Goal: Information Seeking & Learning: Find specific fact

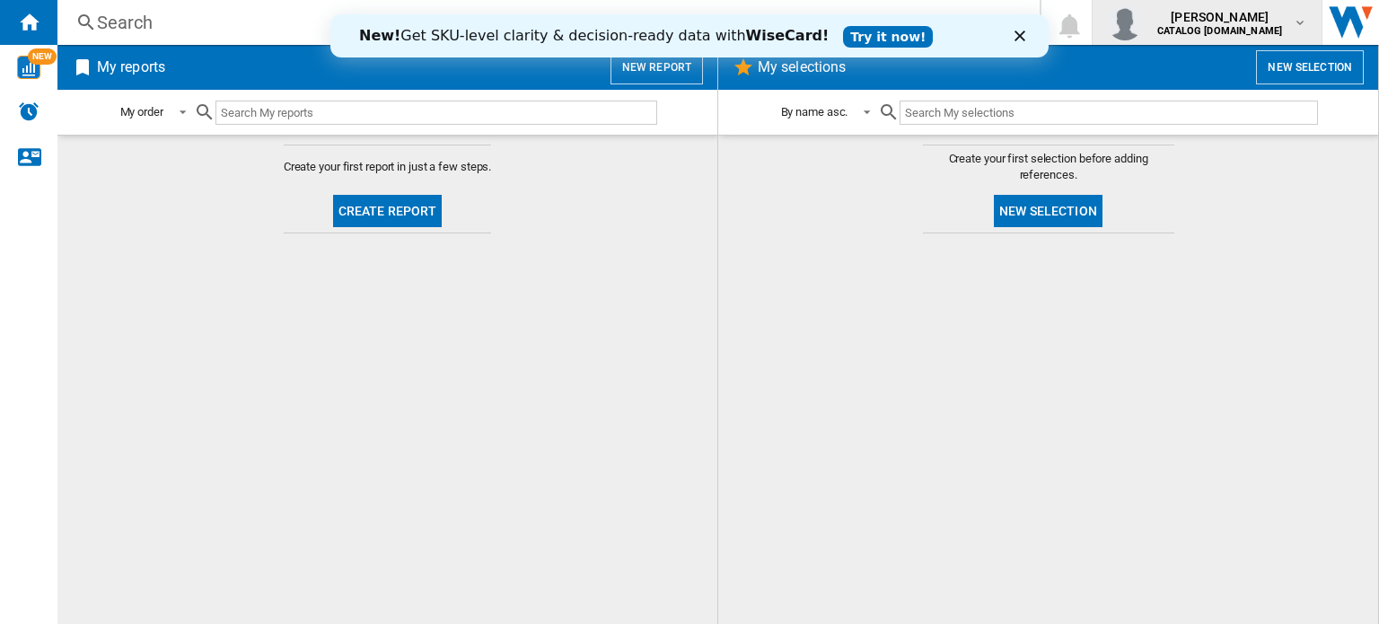
click at [1178, 29] on b "CATALOG [DOMAIN_NAME]" at bounding box center [1219, 31] width 125 height 12
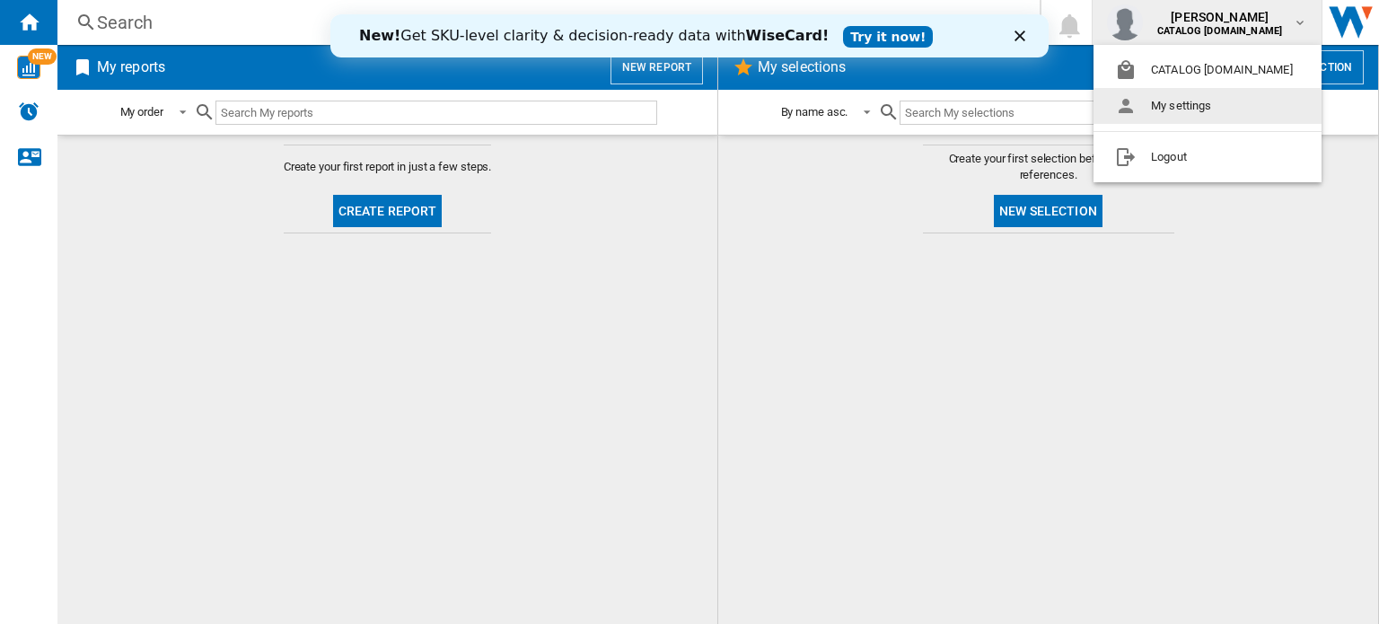
click at [1210, 112] on button "My settings" at bounding box center [1207, 106] width 228 height 36
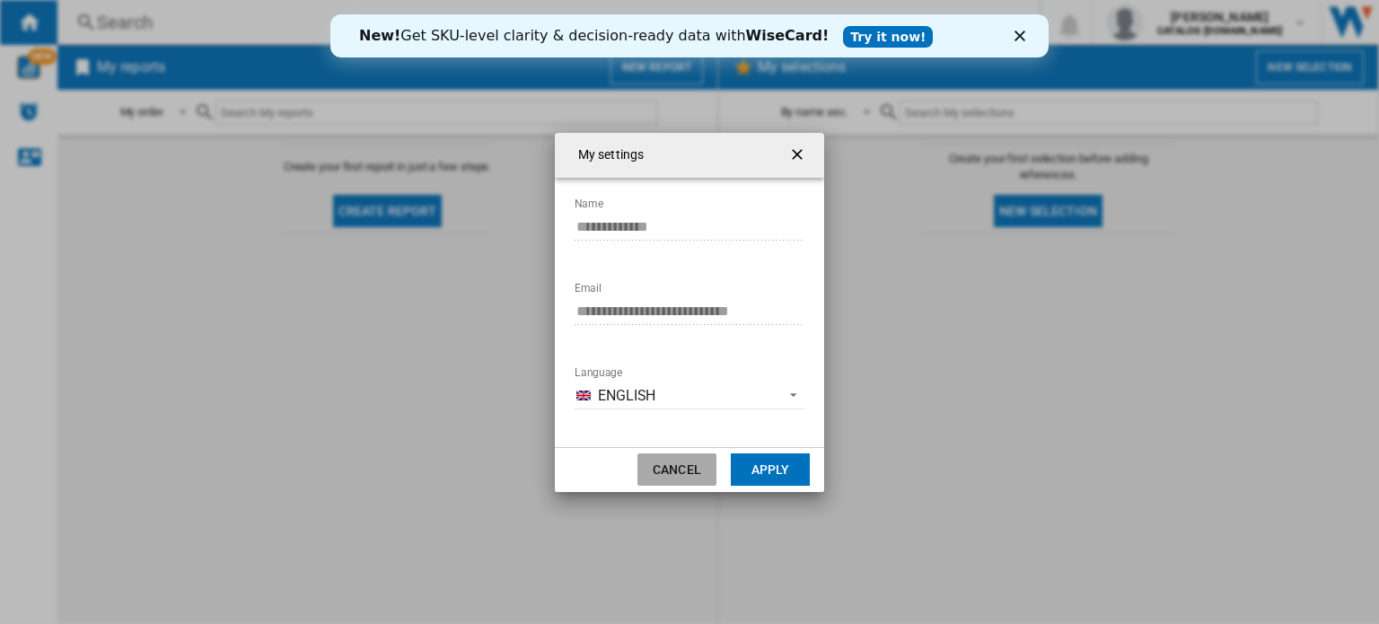
click at [679, 460] on button "Cancel" at bounding box center [676, 469] width 79 height 32
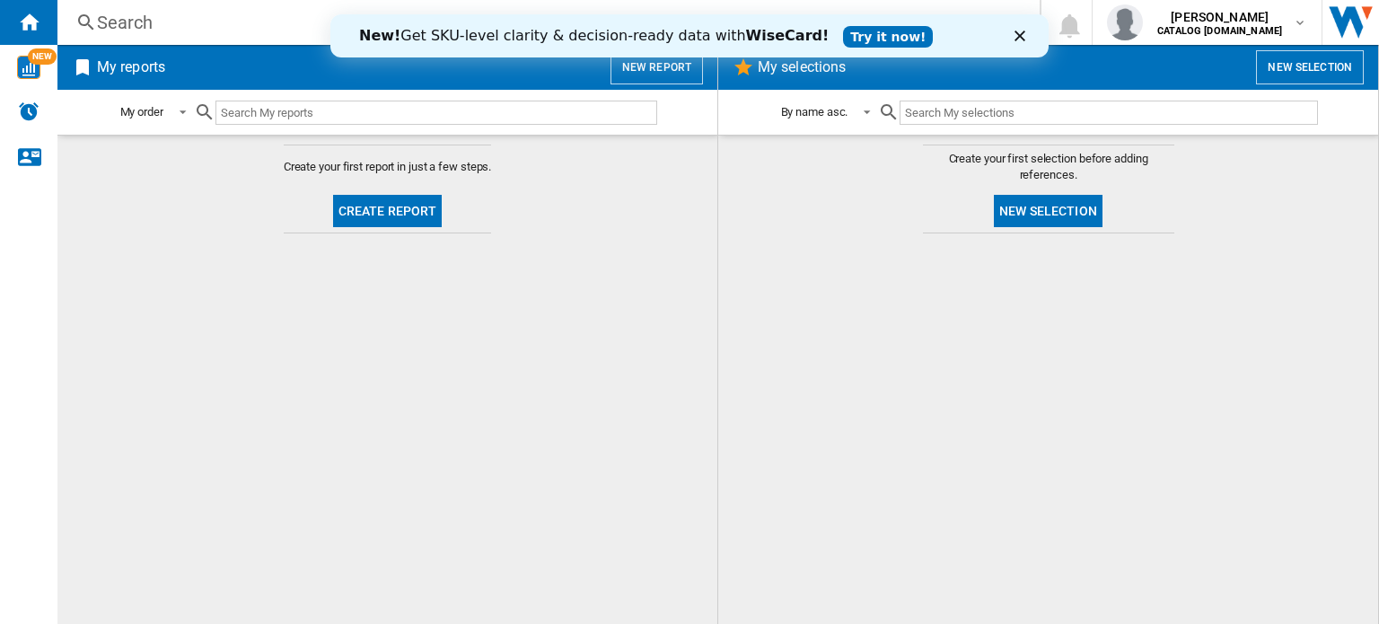
click at [106, 11] on div "Search" at bounding box center [545, 22] width 896 height 25
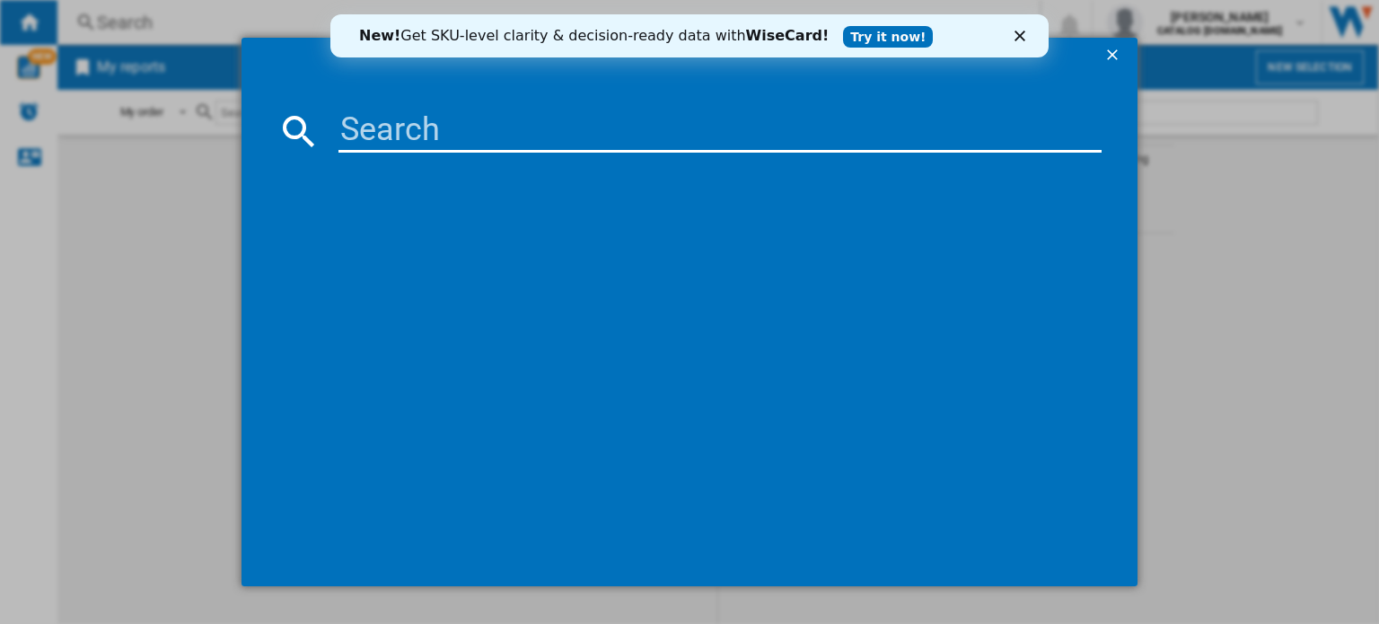
click at [363, 145] on input at bounding box center [719, 130] width 763 height 43
paste input "BEX535A61B"
type input "BEX535A61B"
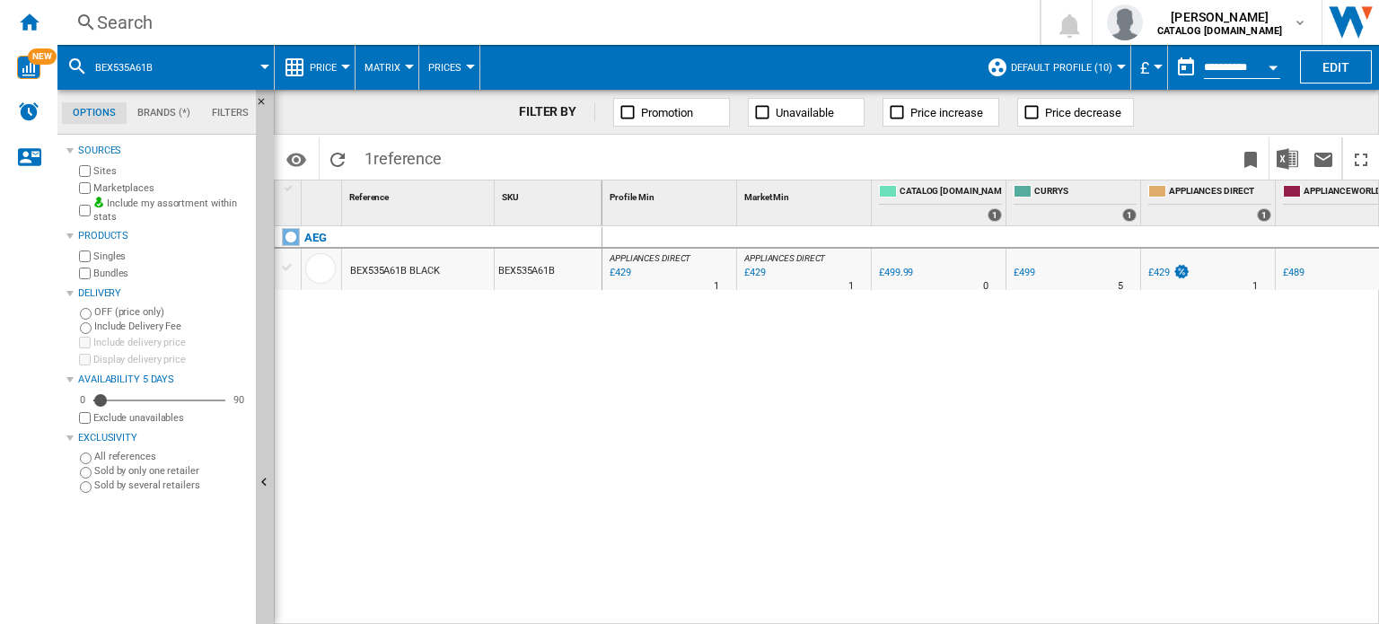
click at [118, 22] on div "Search" at bounding box center [545, 22] width 896 height 25
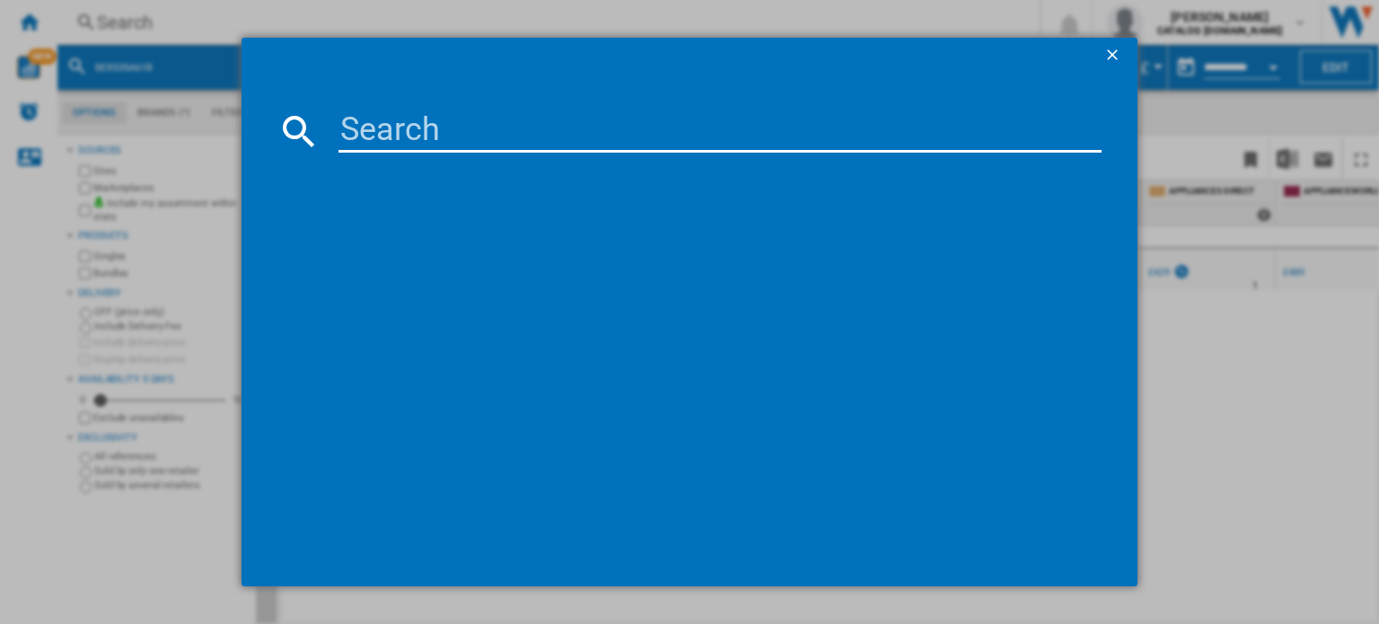
type input "DVX5661HB"
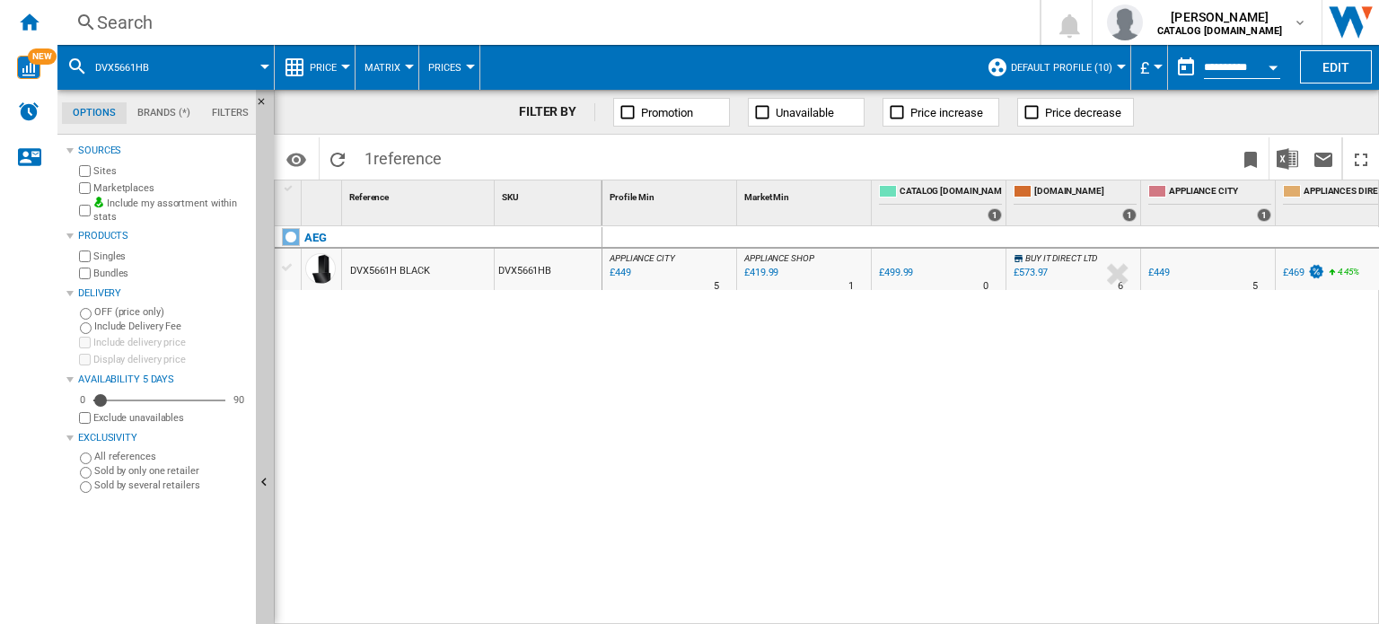
click at [98, 13] on div "Search" at bounding box center [545, 22] width 896 height 25
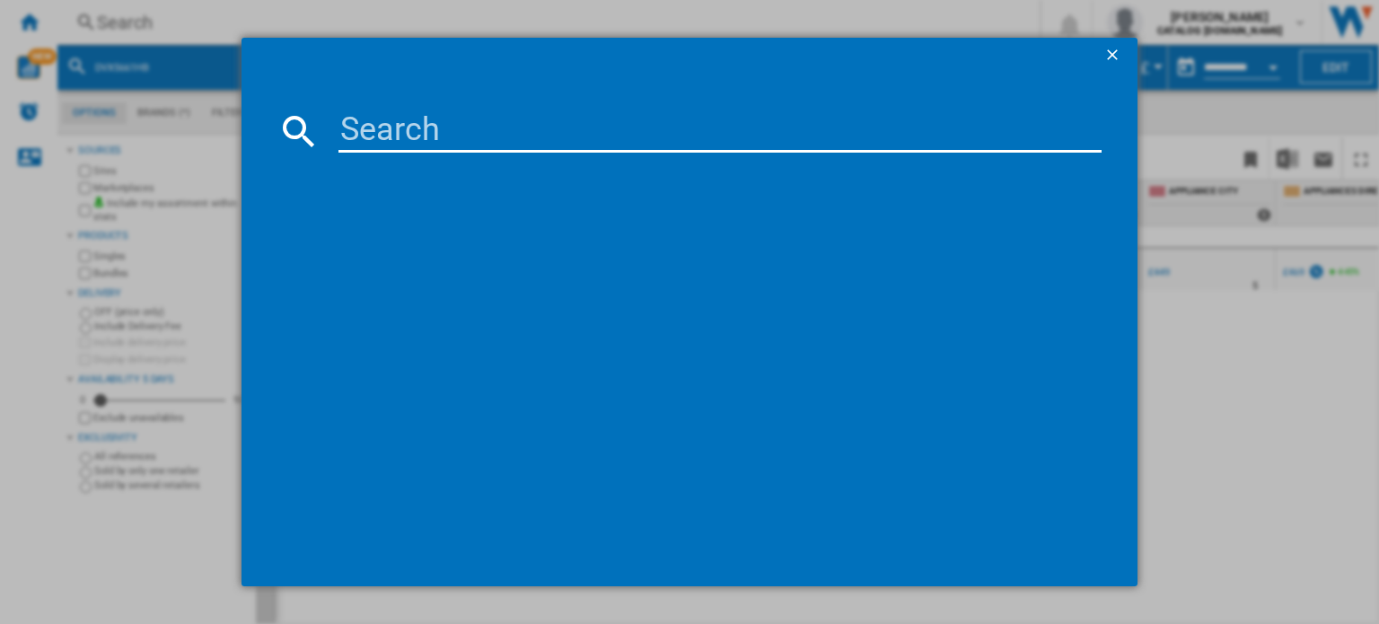
type input "BEX535A61M"
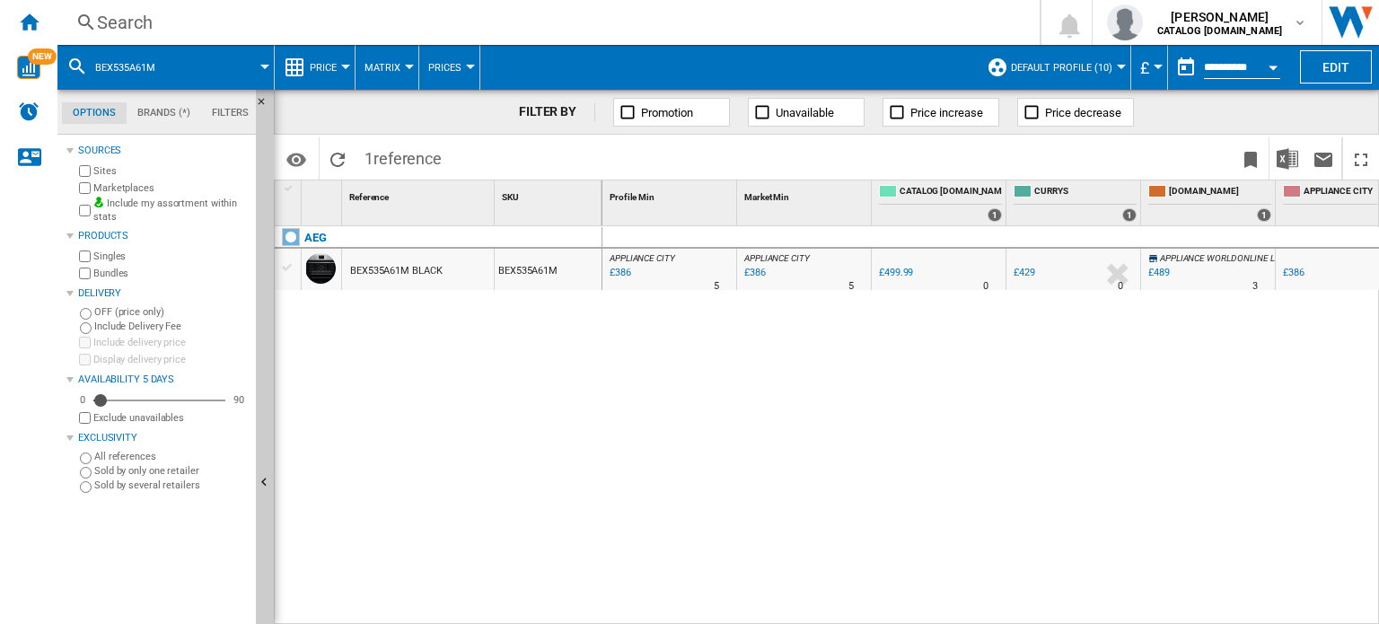
click at [161, 17] on div "Search" at bounding box center [545, 22] width 896 height 25
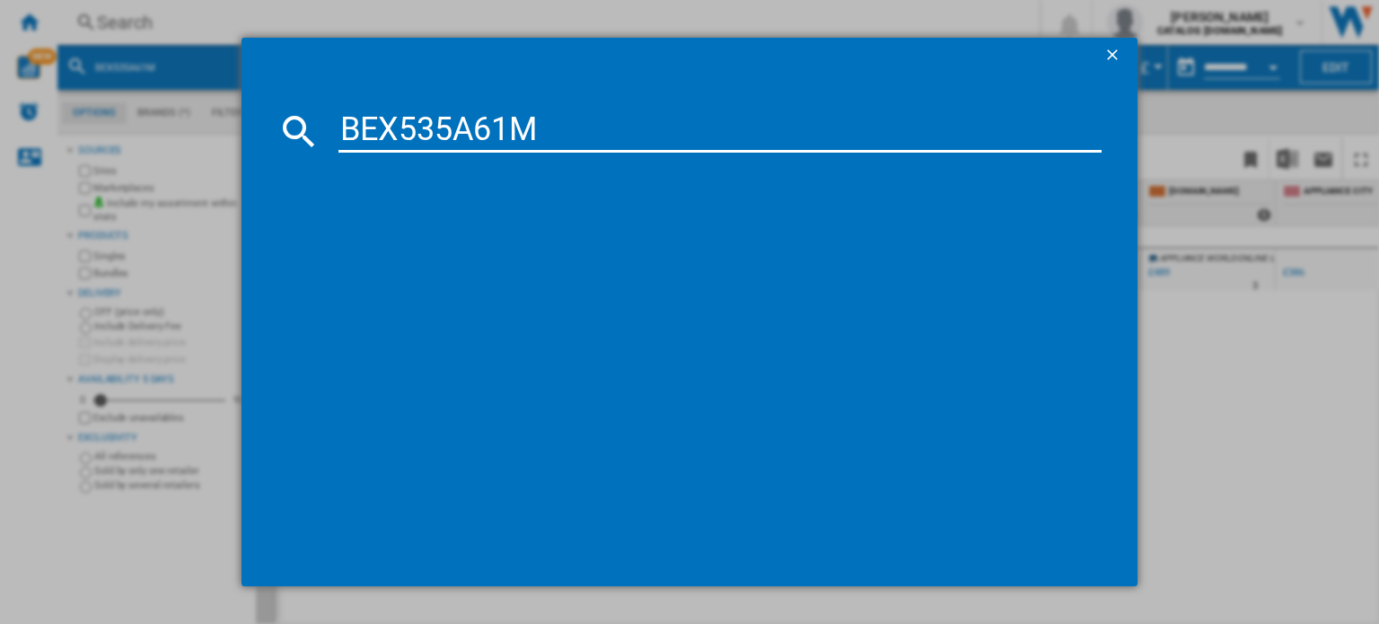
type input "BEX535A61M"
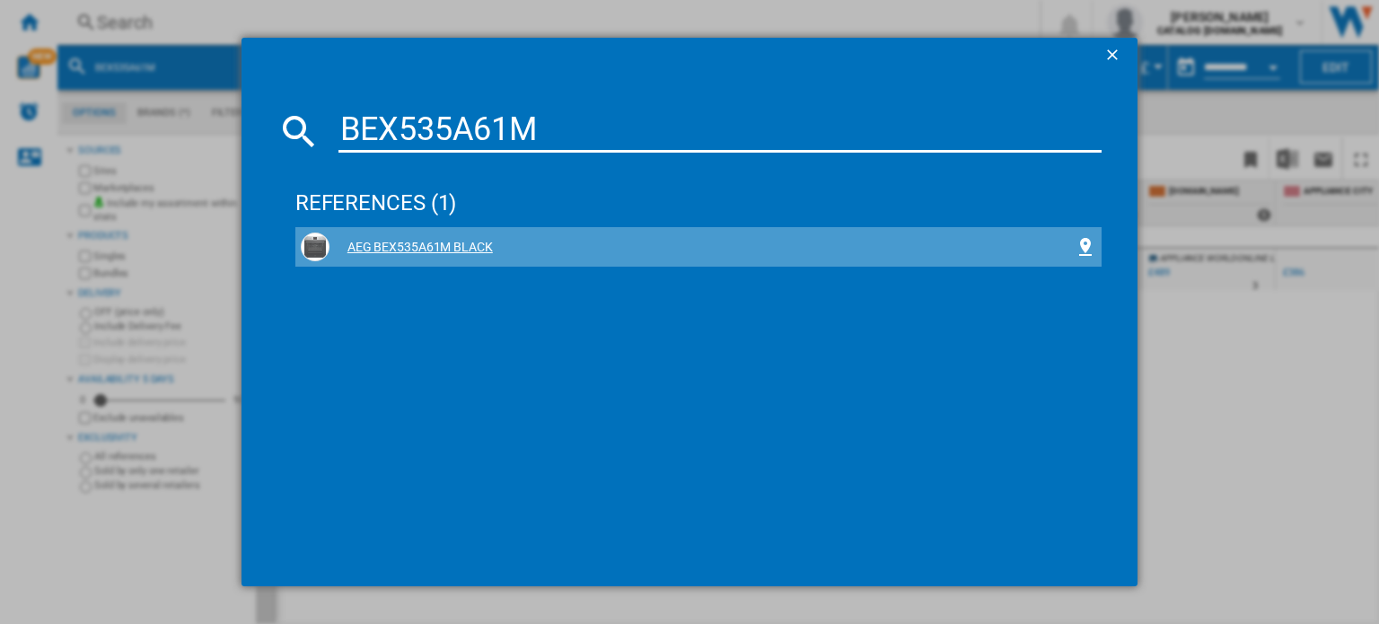
click at [468, 242] on div "AEG BEX535A61M BLACK" at bounding box center [701, 248] width 745 height 18
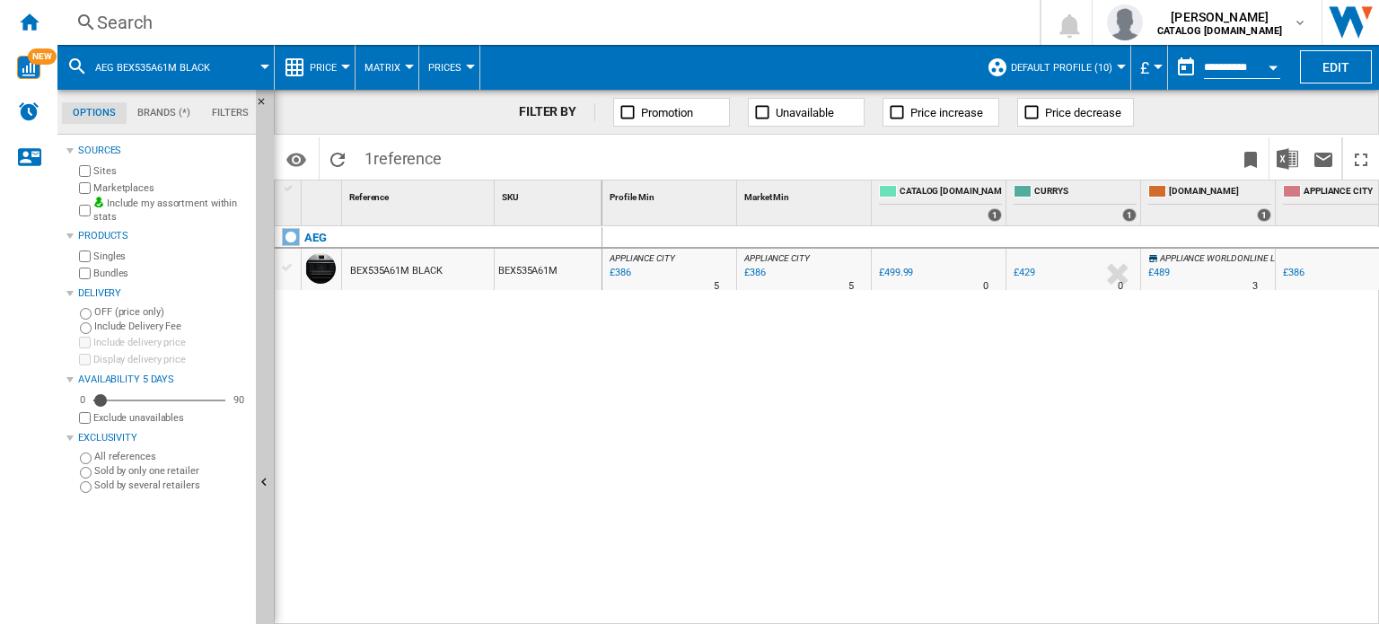
click at [122, 21] on div "Search" at bounding box center [545, 22] width 896 height 25
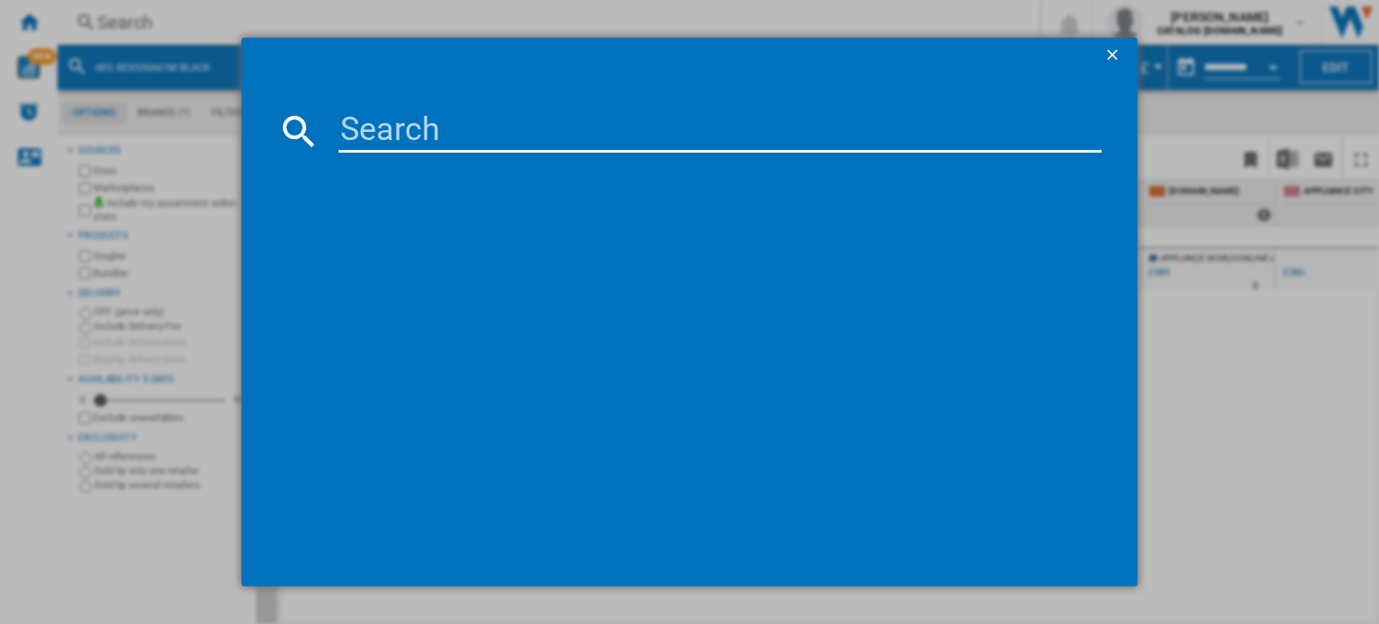
type input "OB6GM261UB"
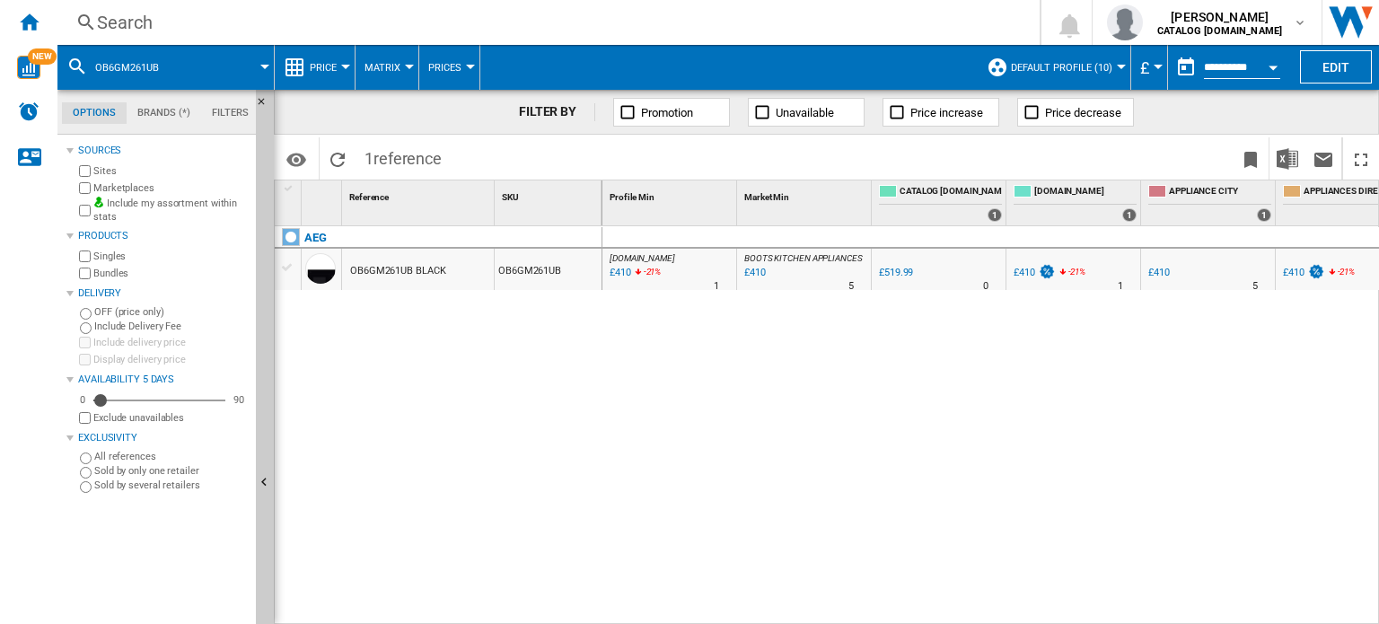
click at [1027, 500] on div "[DOMAIN_NAME] : AO -21.2 % £410 -21 % N/A 1 [DOMAIN_NAME] : AO BOOTS KITCHEN AP…" at bounding box center [990, 425] width 777 height 399
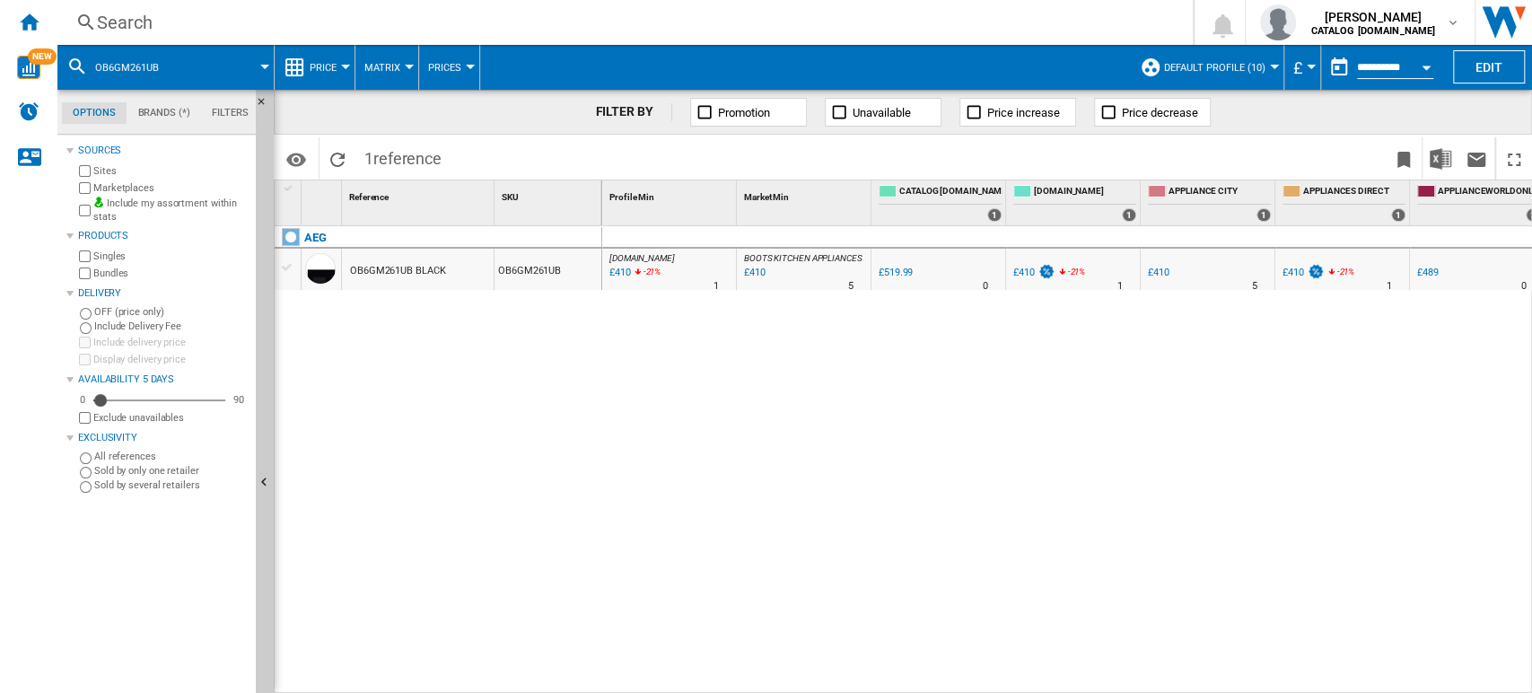
click at [135, 21] on div "Search" at bounding box center [621, 22] width 1049 height 25
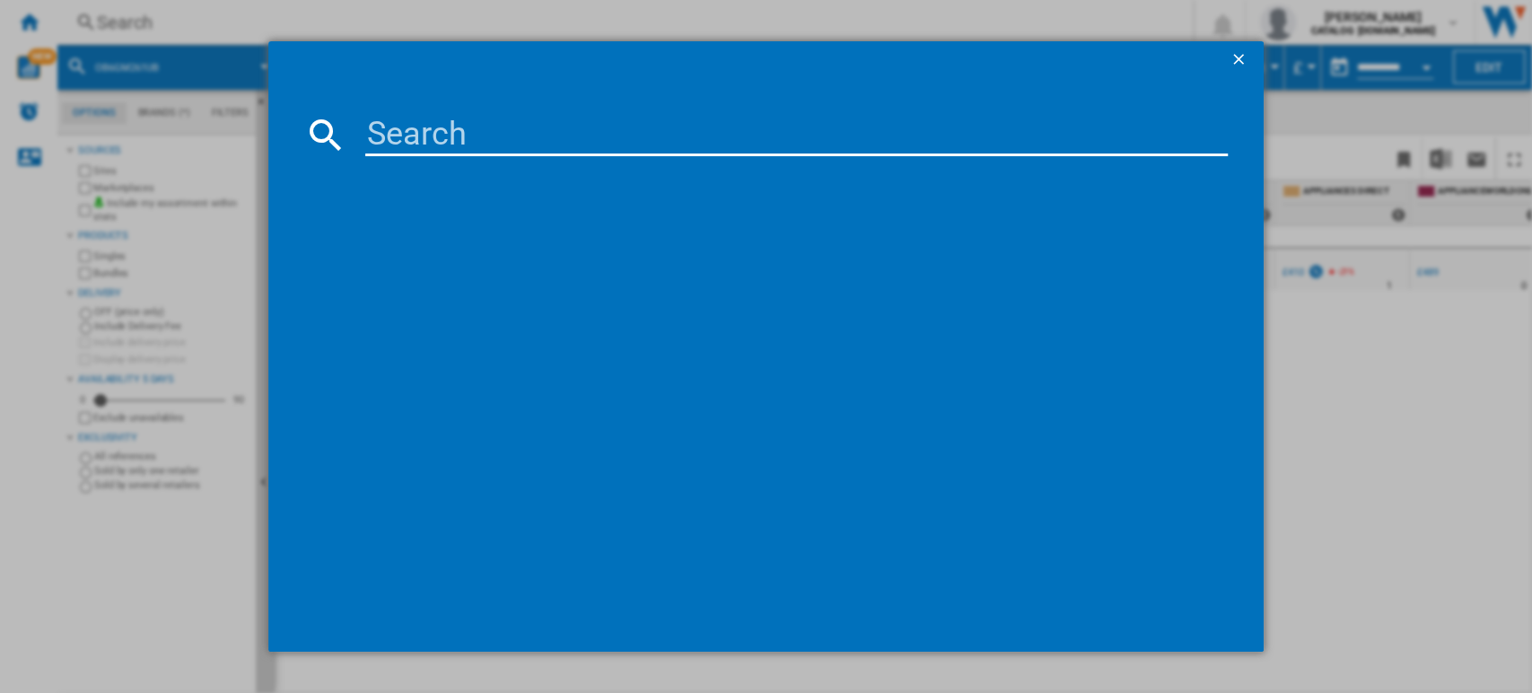
type input "TE7PB731AT"
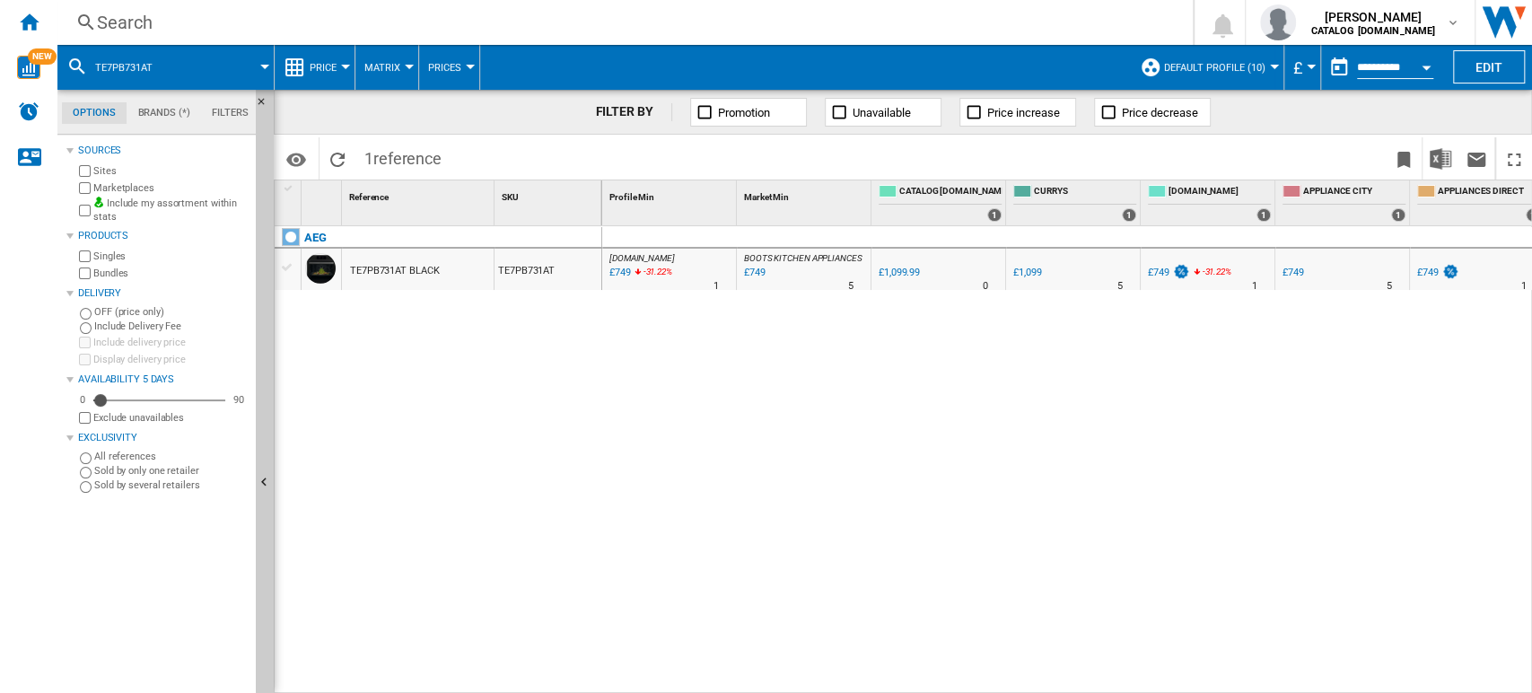
click at [189, 33] on div "Search" at bounding box center [621, 22] width 1049 height 25
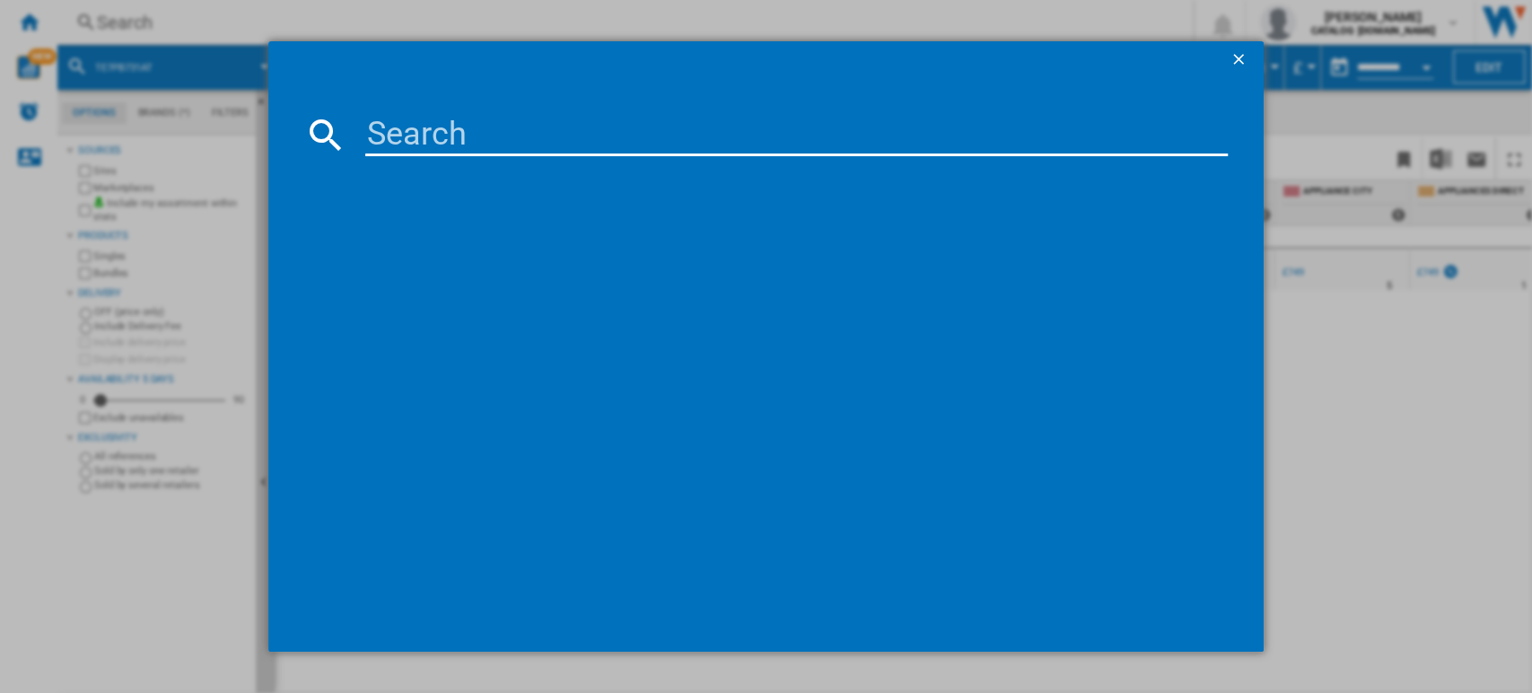
type input "TT9PB831AB"
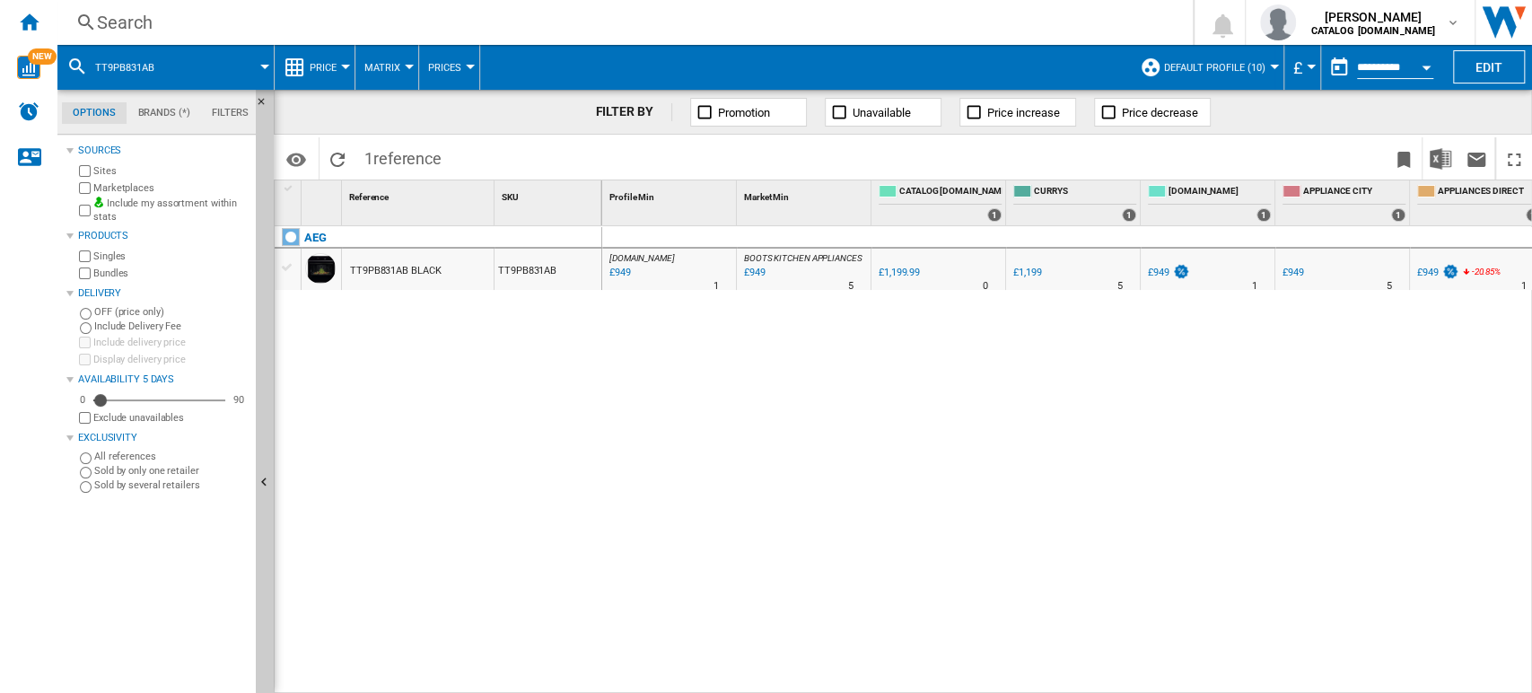
click at [129, 28] on div "Search" at bounding box center [621, 22] width 1049 height 25
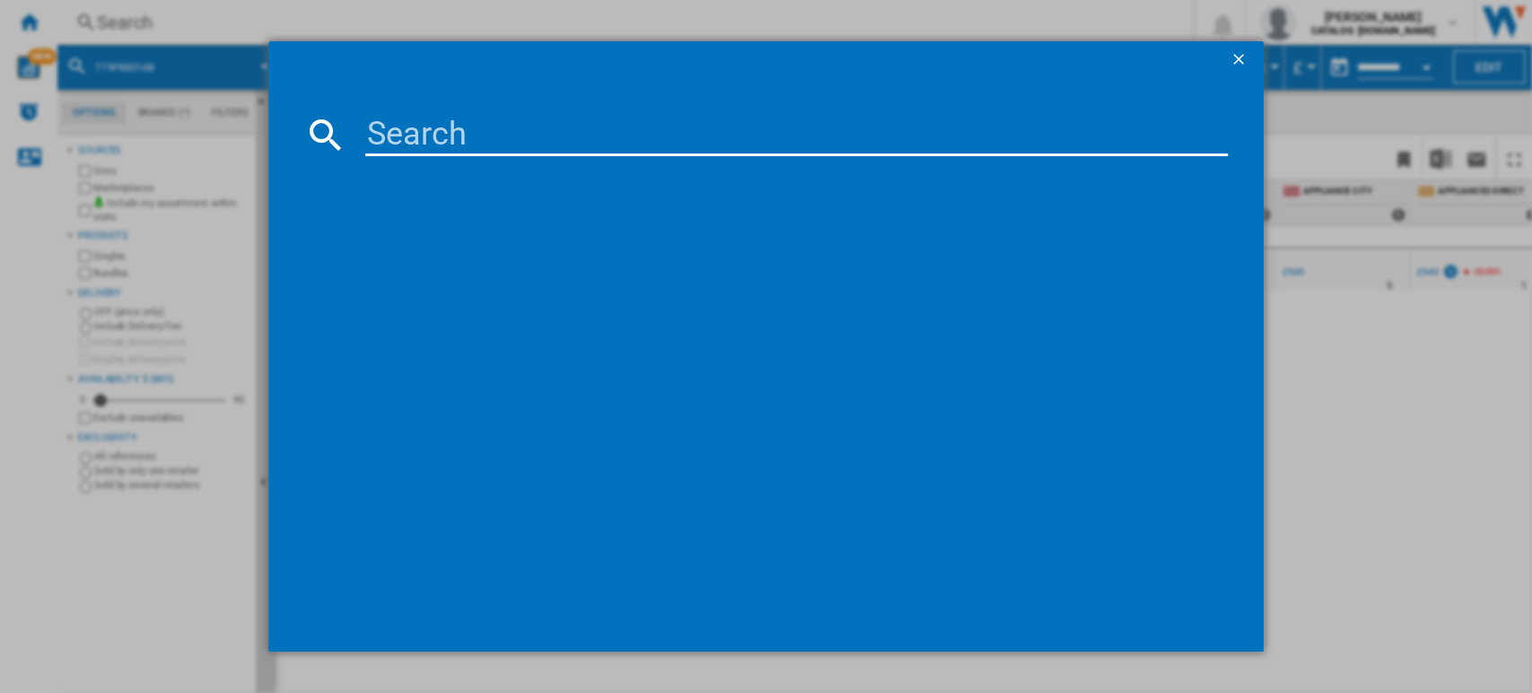
type input "NSC7G752ES"
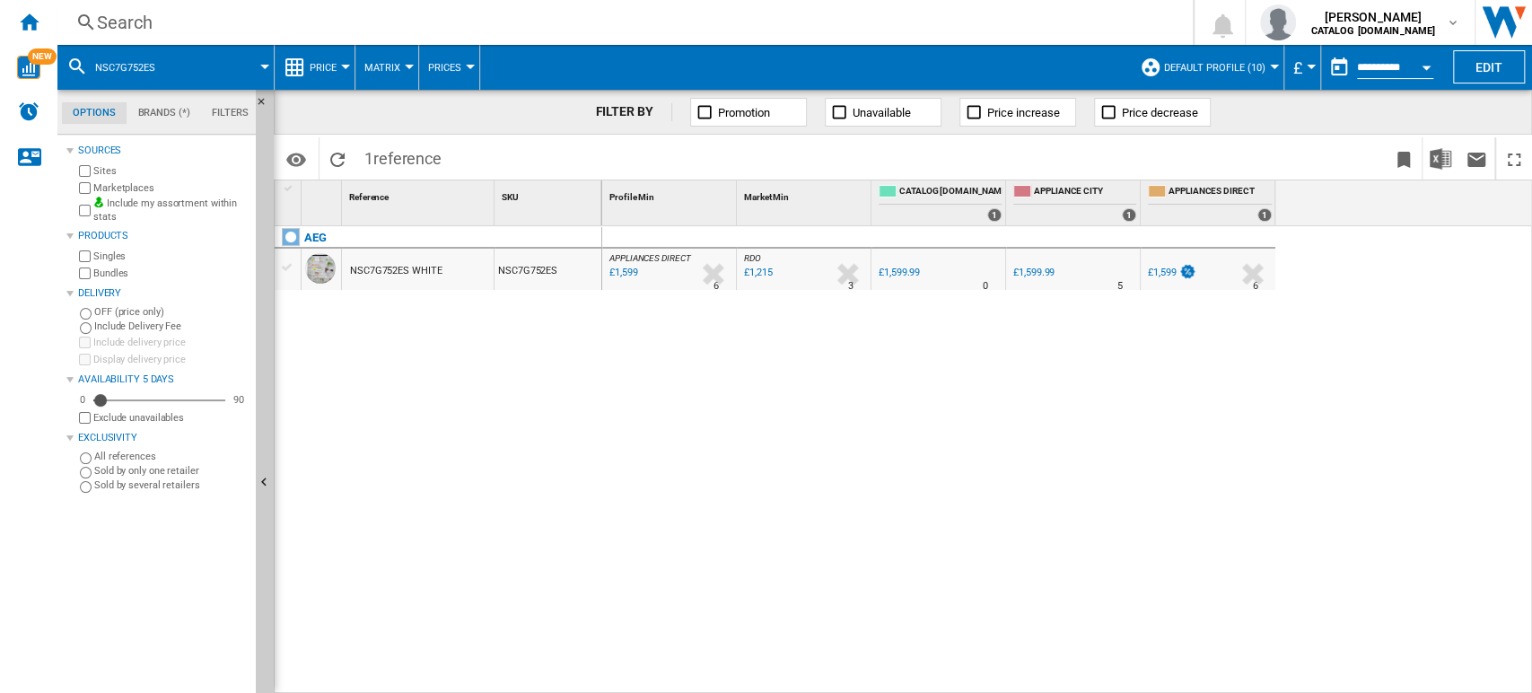
click at [155, 20] on div "Search" at bounding box center [621, 22] width 1049 height 25
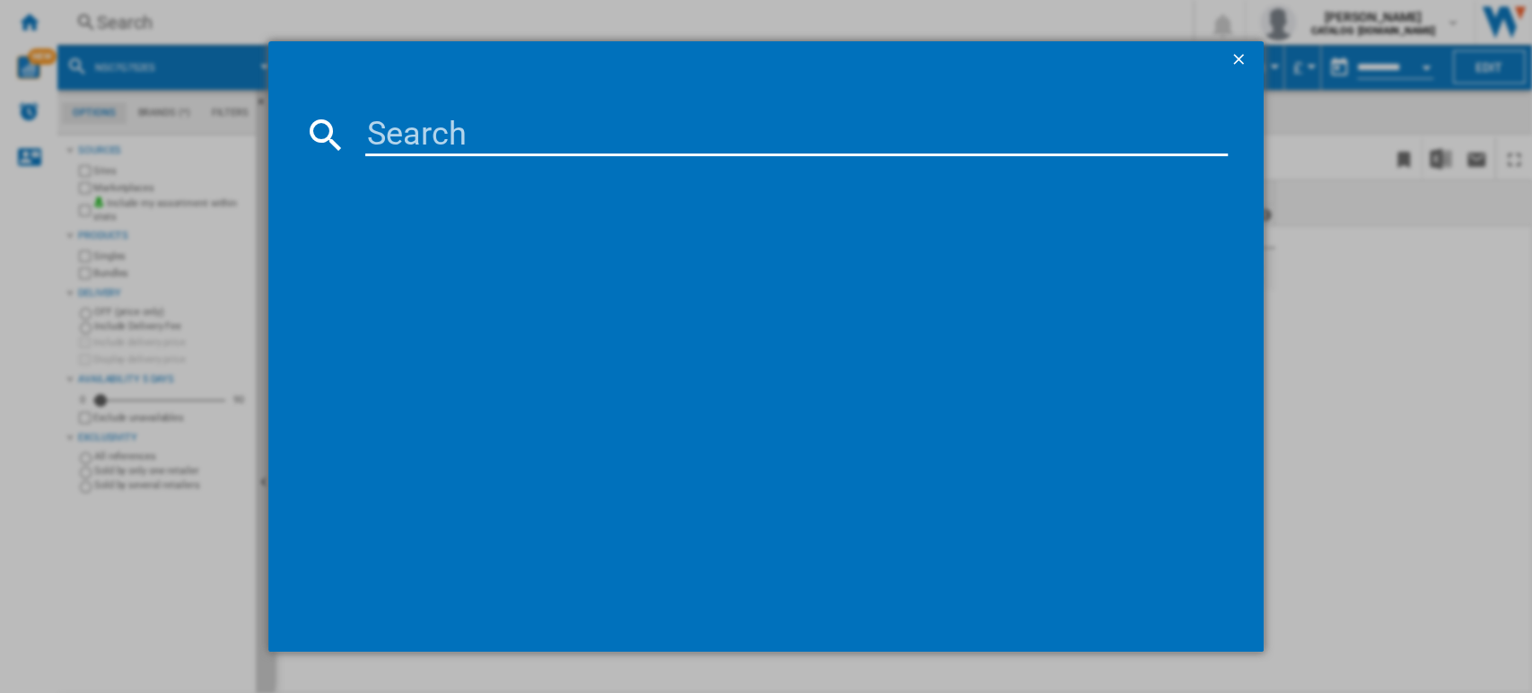
type input "TCH74B01CB"
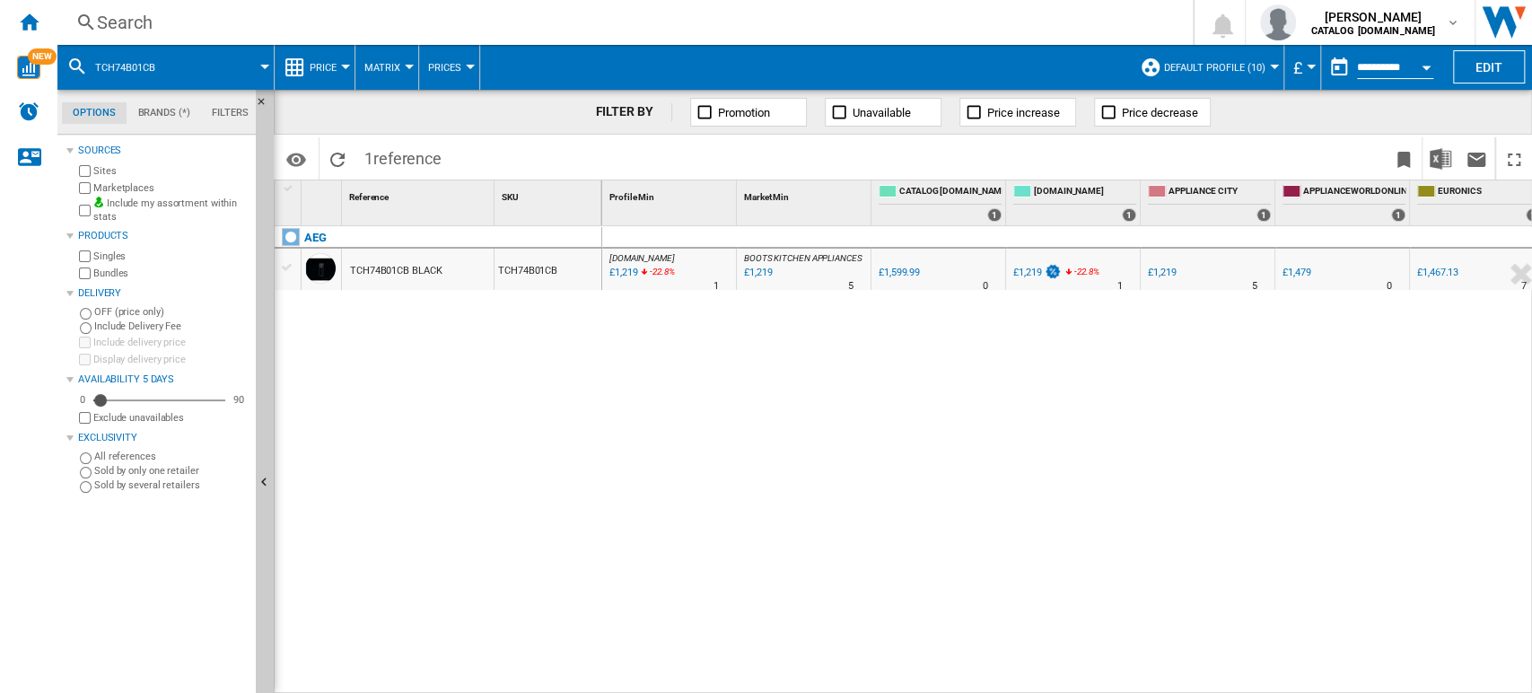
click at [127, 20] on div "Search" at bounding box center [621, 22] width 1049 height 25
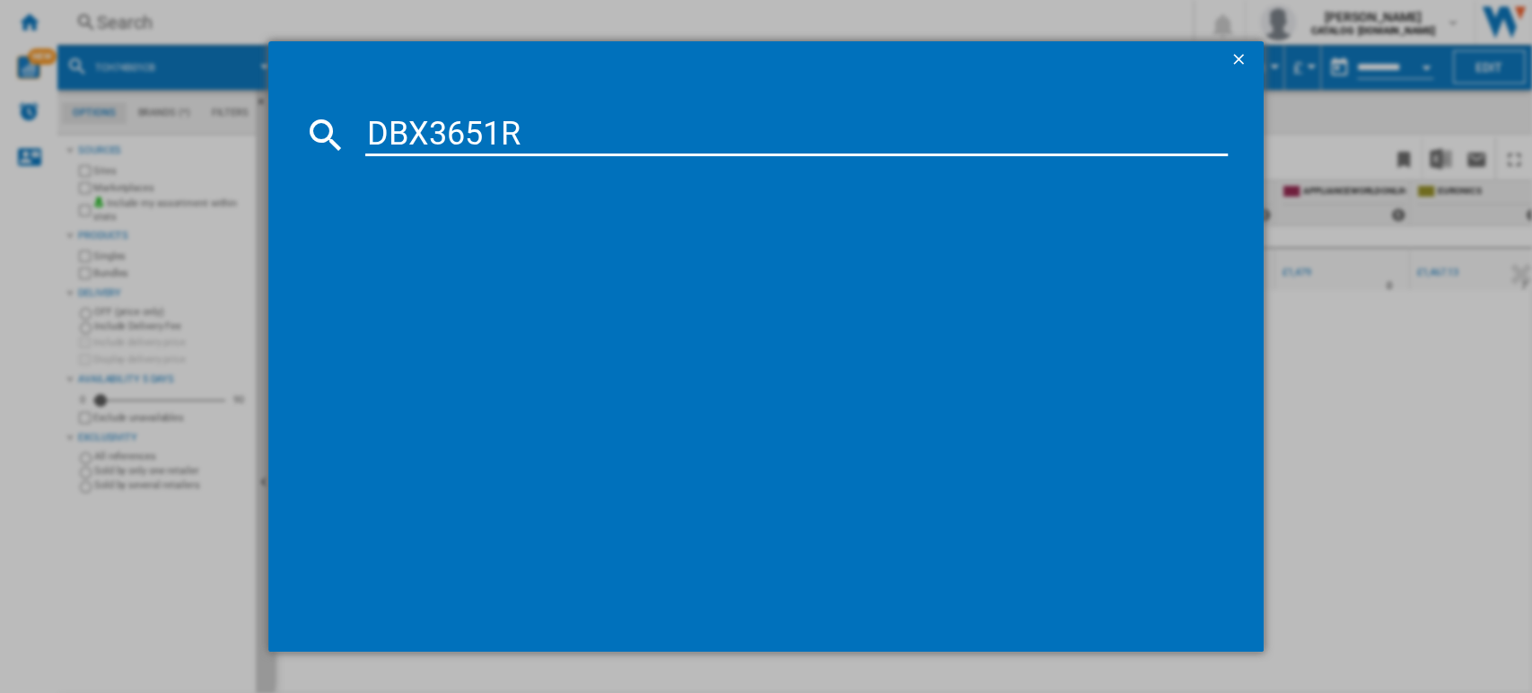
type input "DBX3651R"
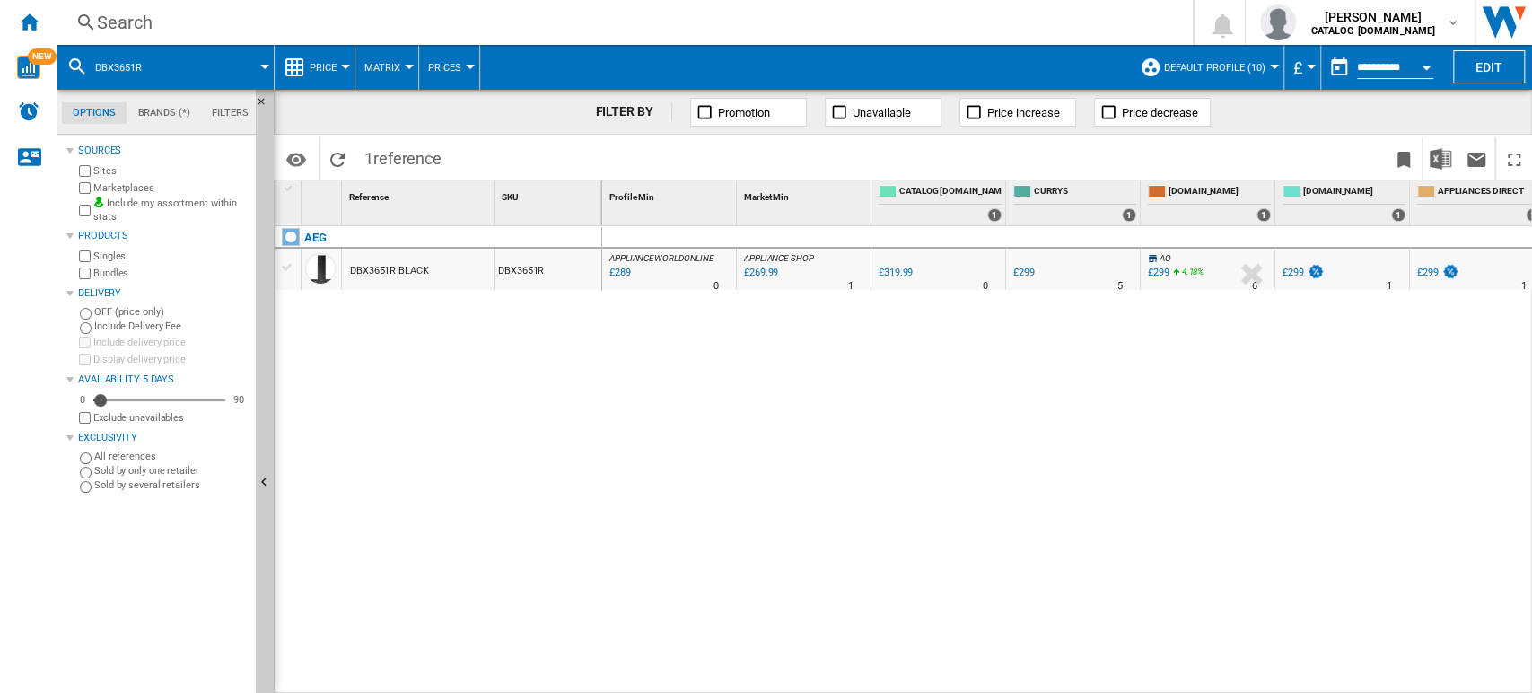
click at [188, 26] on div "Search" at bounding box center [621, 22] width 1049 height 25
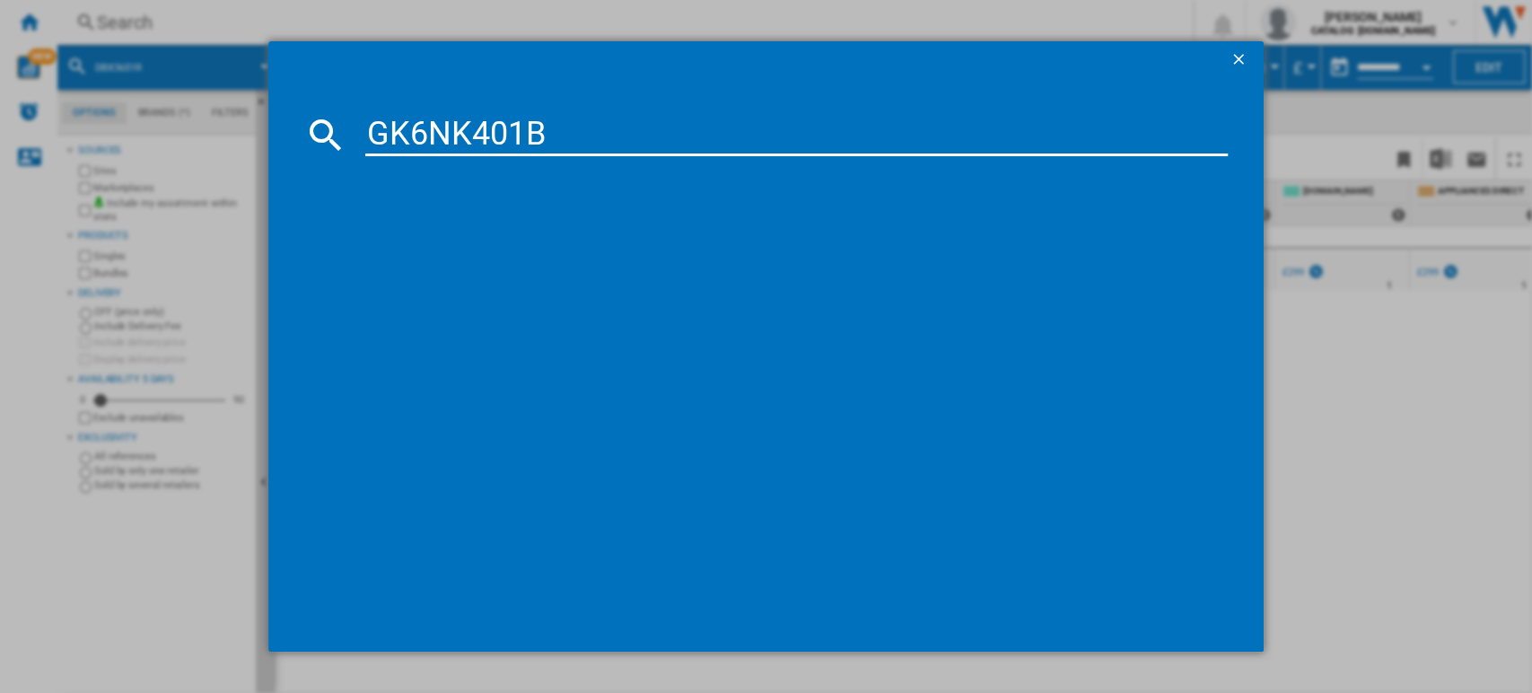
type input "GK6NK401B"
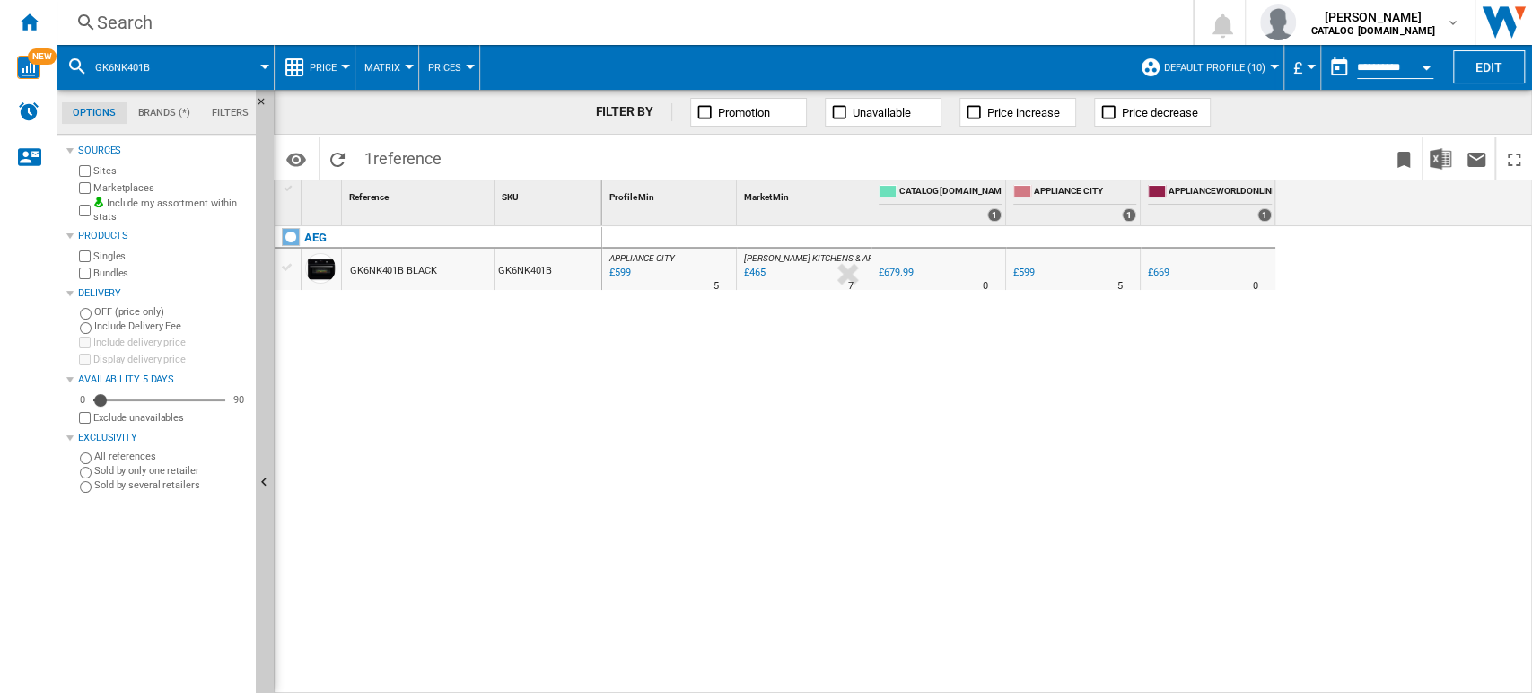
click at [212, 14] on div "Search" at bounding box center [621, 22] width 1049 height 25
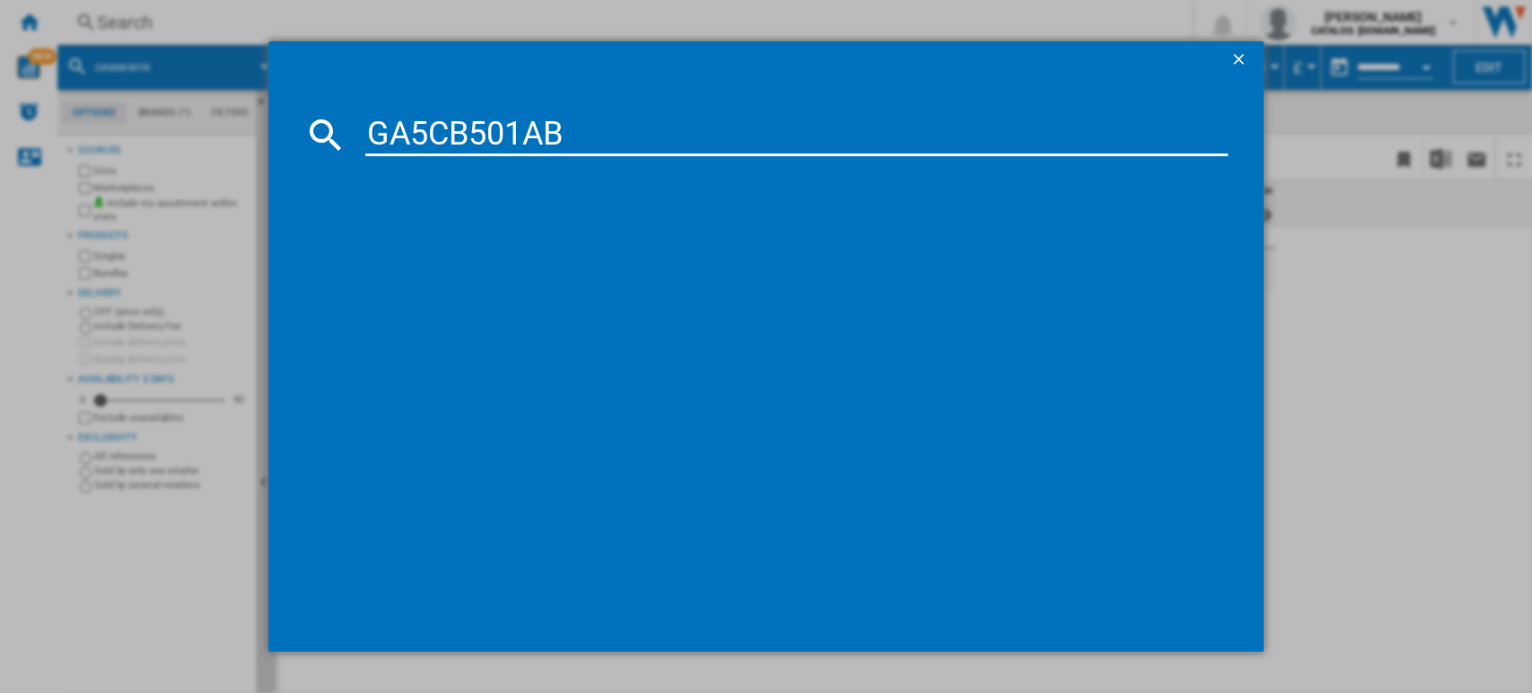
type input "GA5CB501AB"
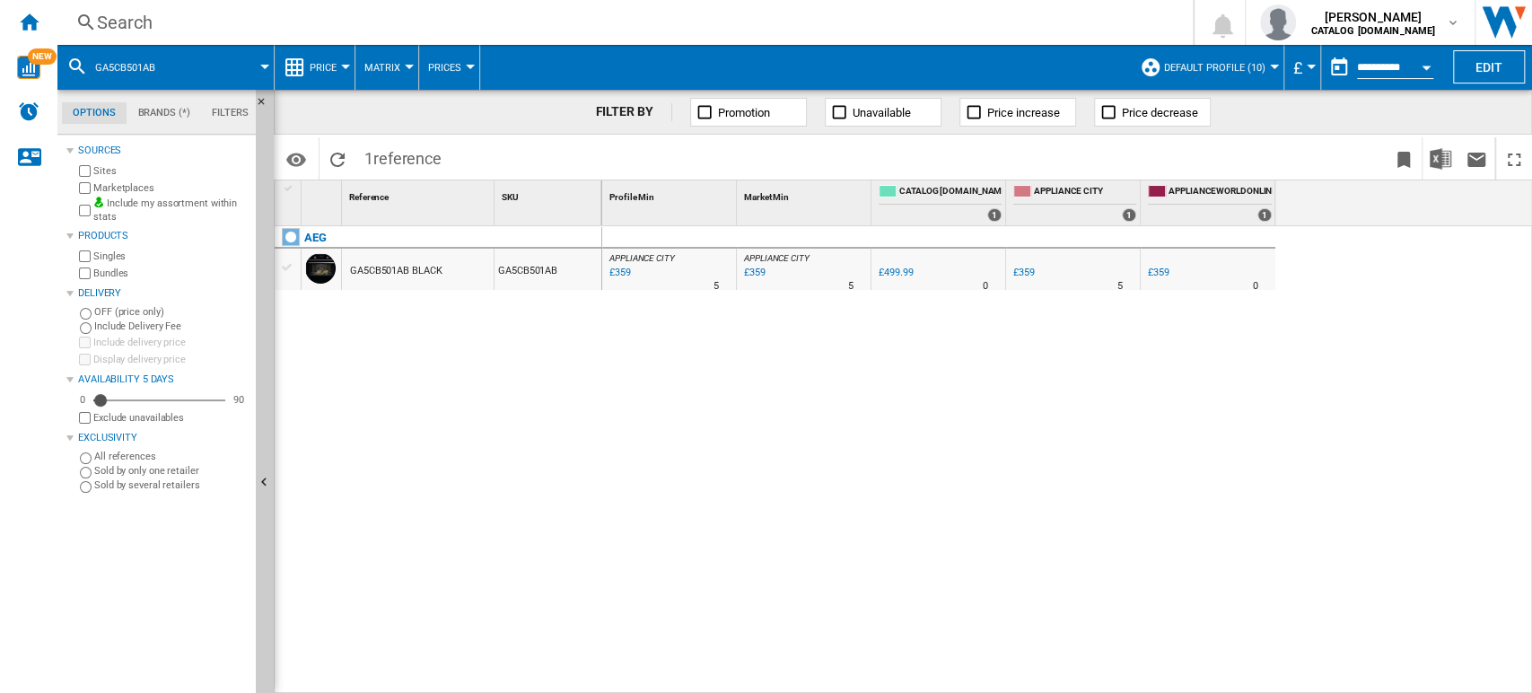
click at [157, 30] on div "Search" at bounding box center [621, 22] width 1049 height 25
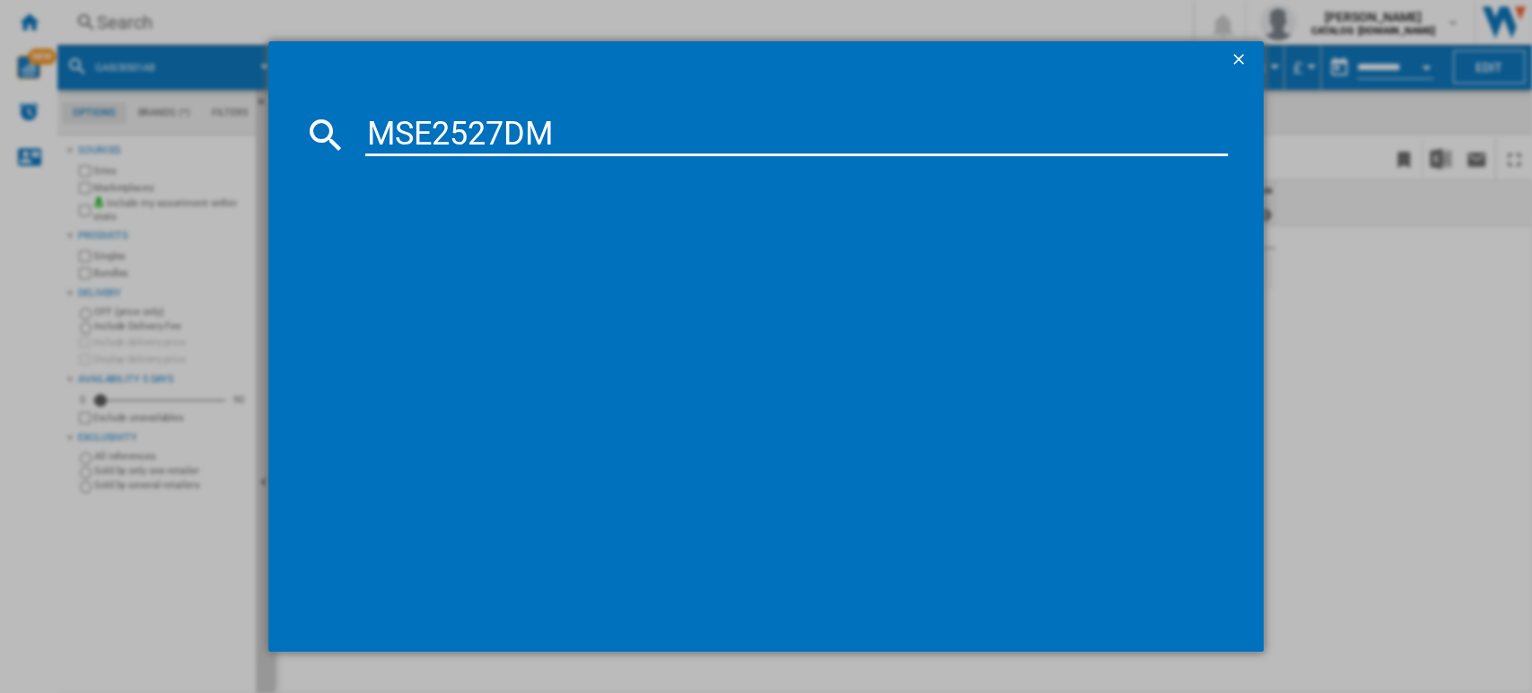
type input "MSE2527DM"
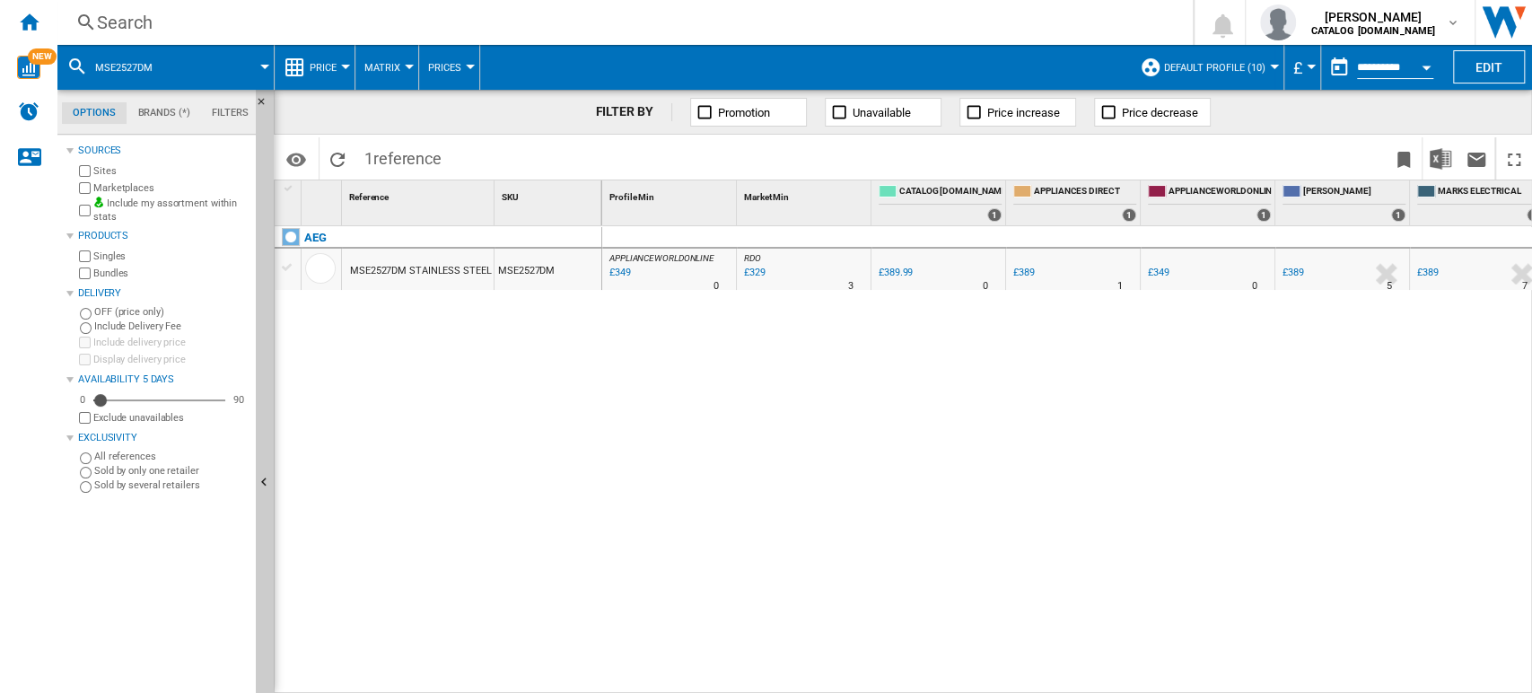
click at [118, 21] on div "Search" at bounding box center [621, 22] width 1049 height 25
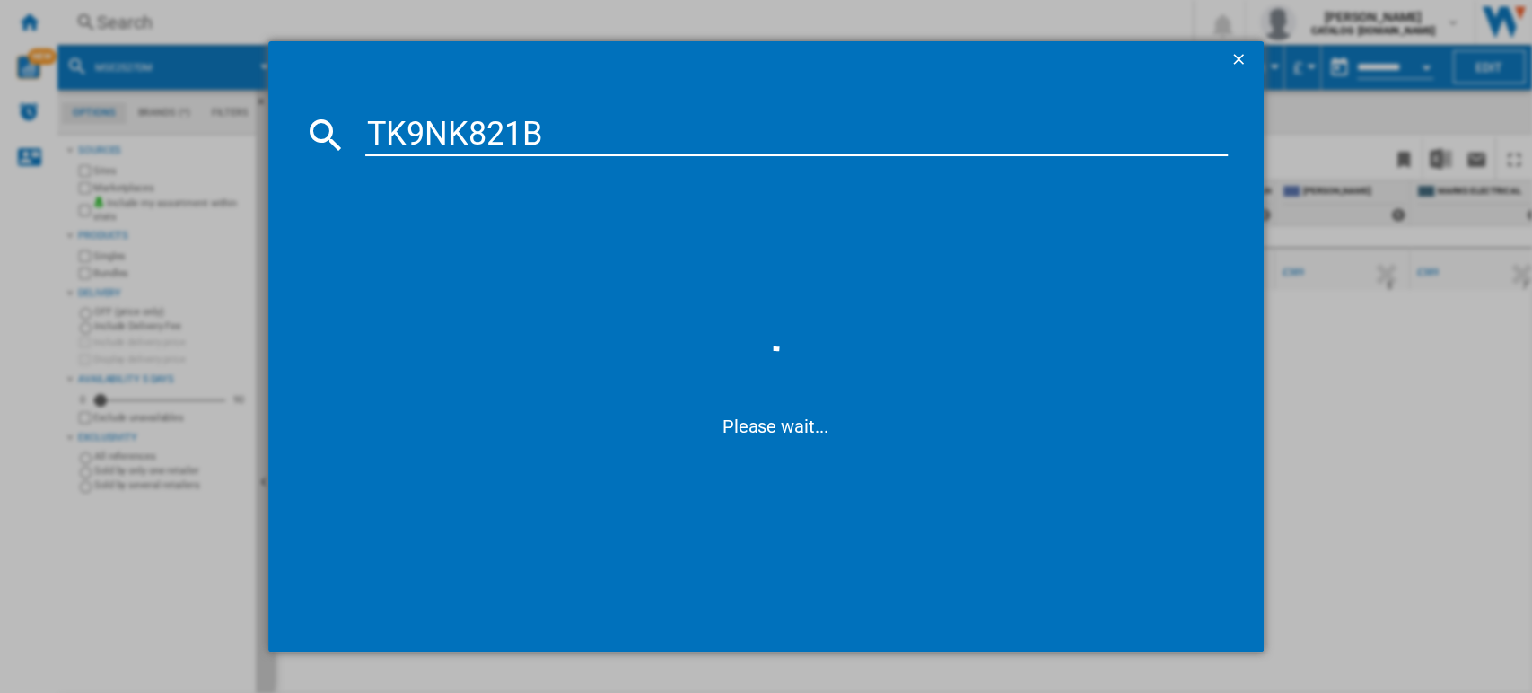
type input "TK9NK821B"
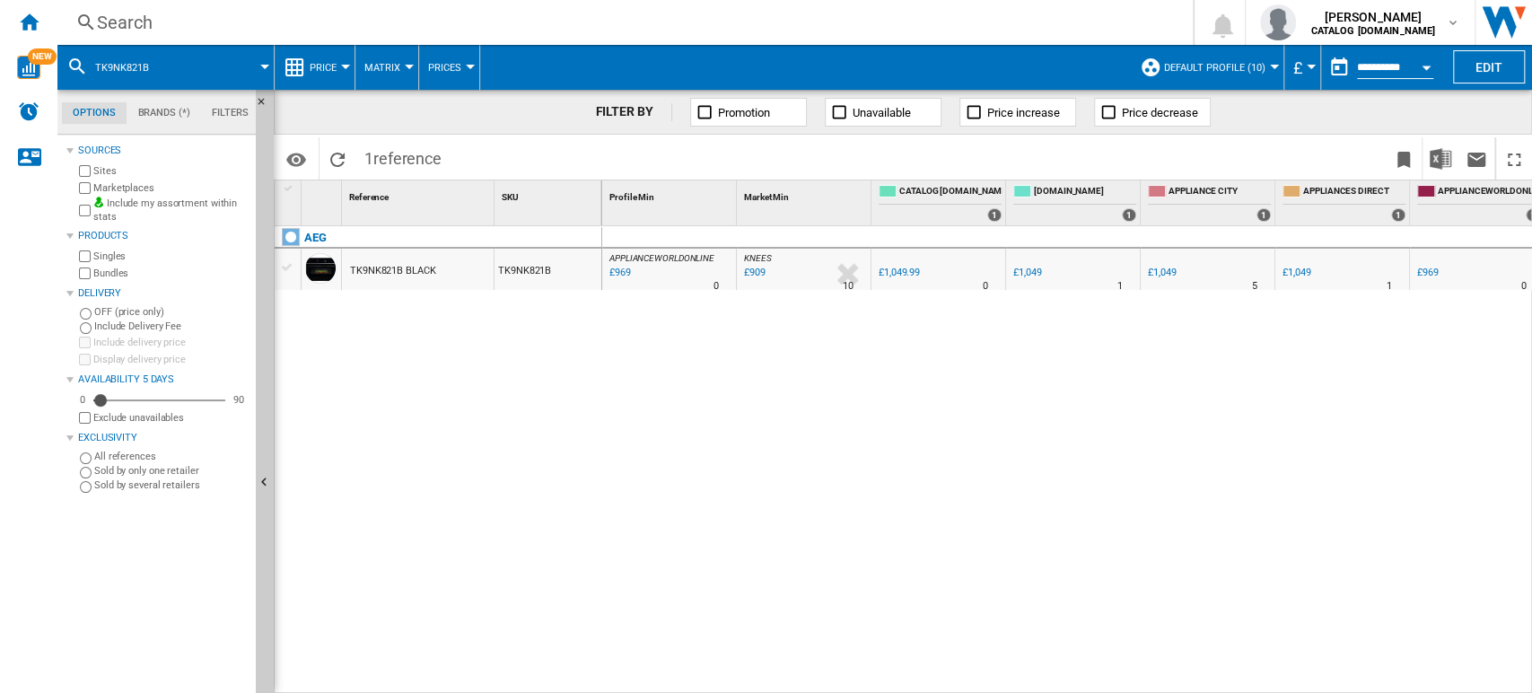
click at [124, 22] on div "Search" at bounding box center [621, 22] width 1049 height 25
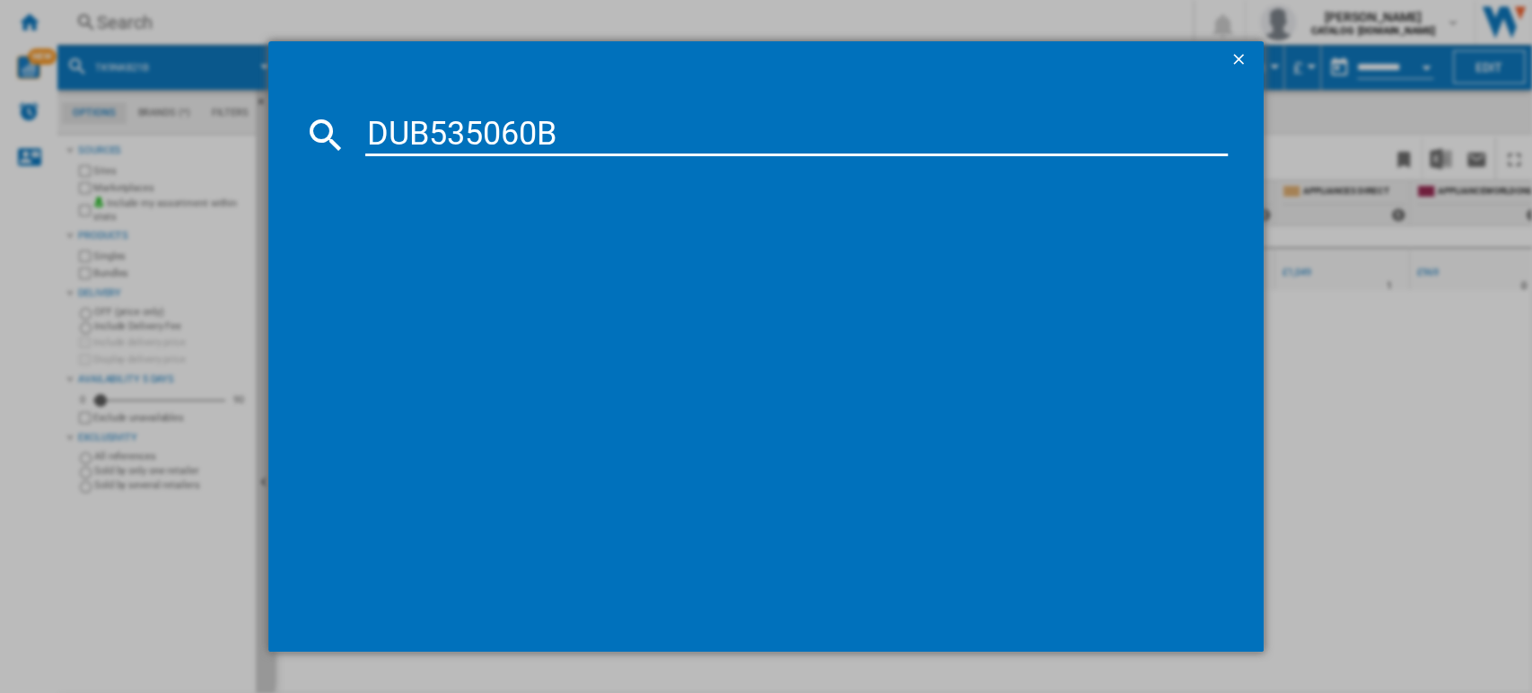
type input "DUB535060B"
click at [502, 257] on div "AEG DUB535060B BLACK" at bounding box center [778, 251] width 845 height 18
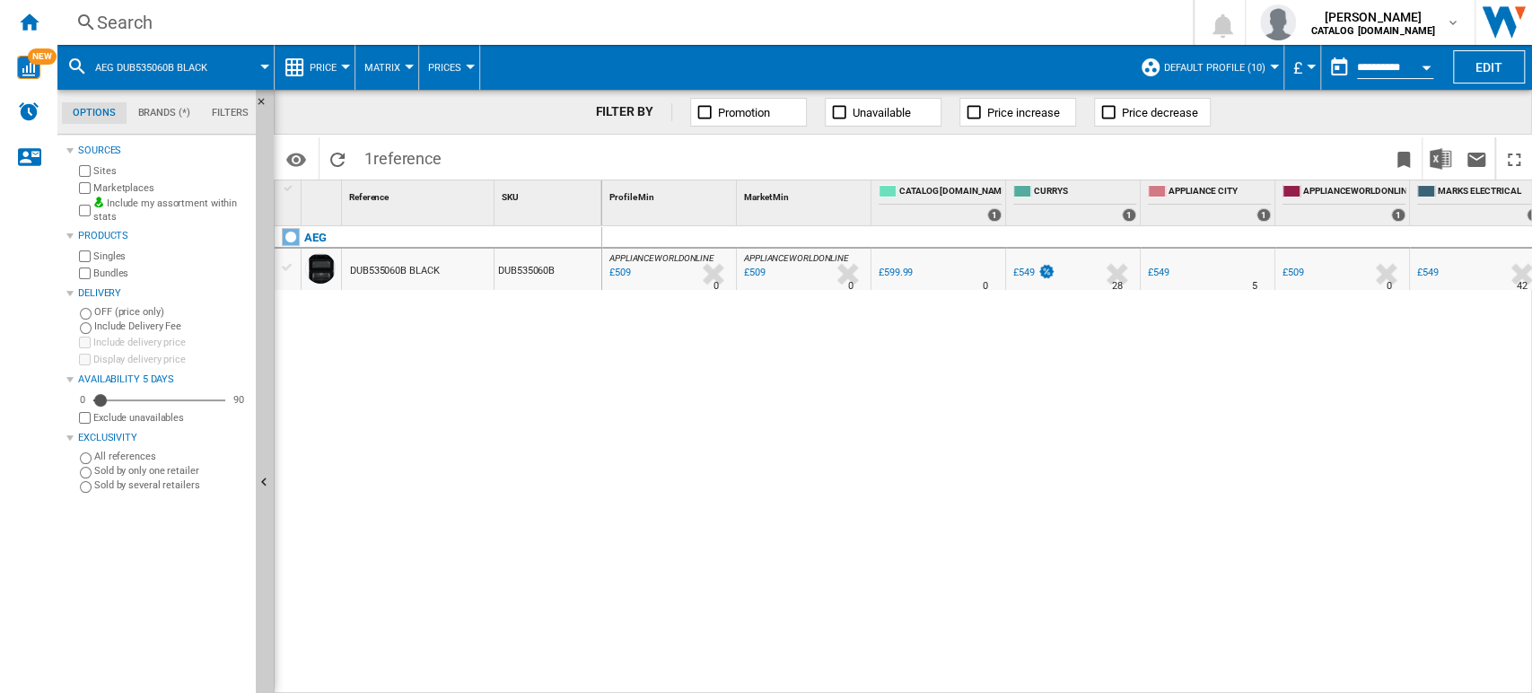
click at [127, 18] on div "Search" at bounding box center [621, 22] width 1049 height 25
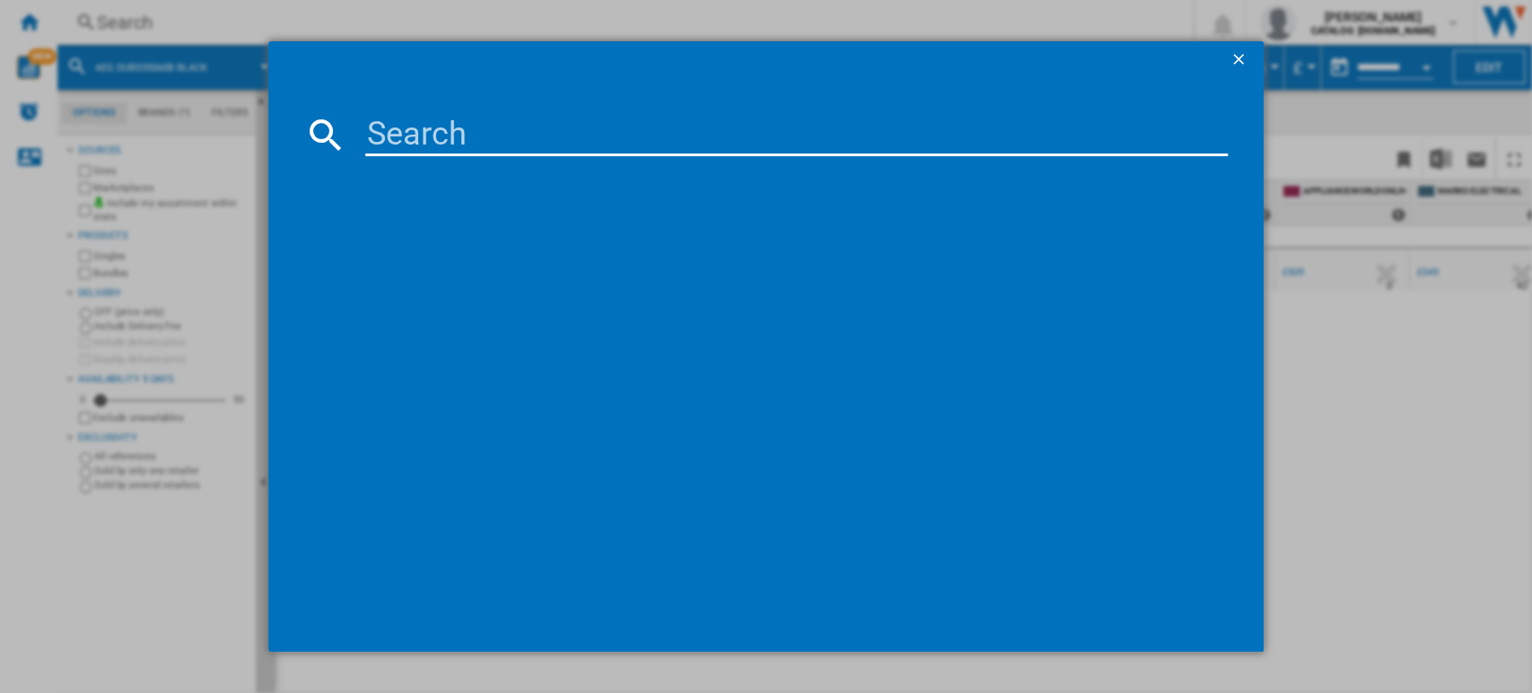
type input "TK8NK721T"
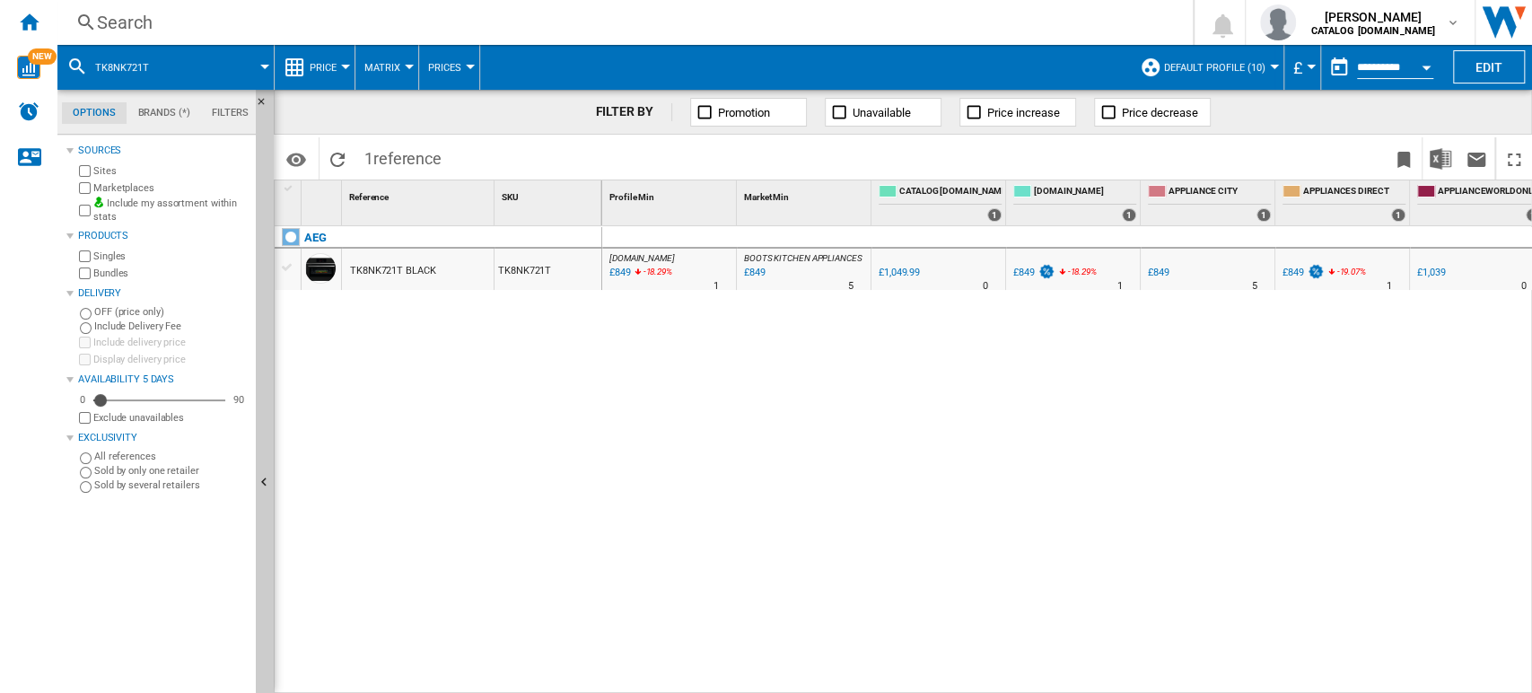
click at [144, 22] on div "Search" at bounding box center [621, 22] width 1049 height 25
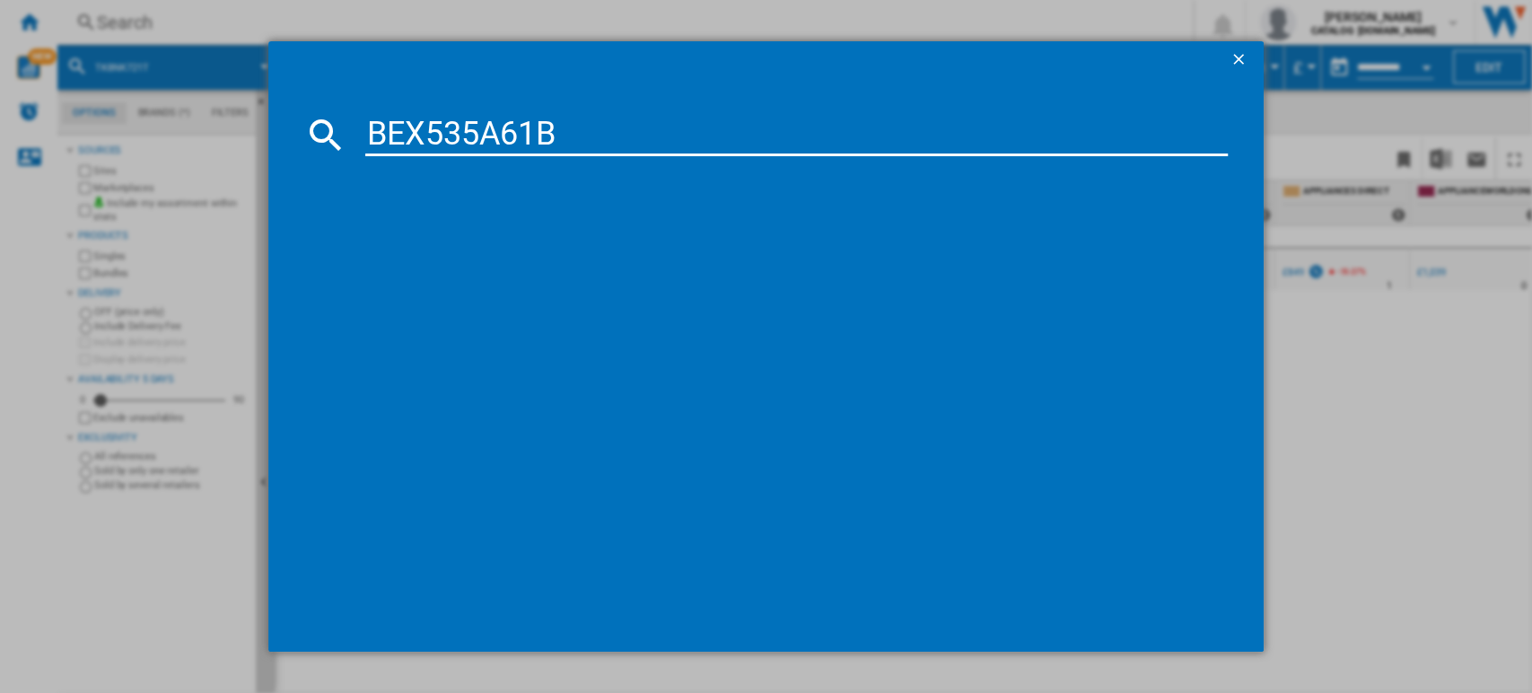
type input "BEX535A61B"
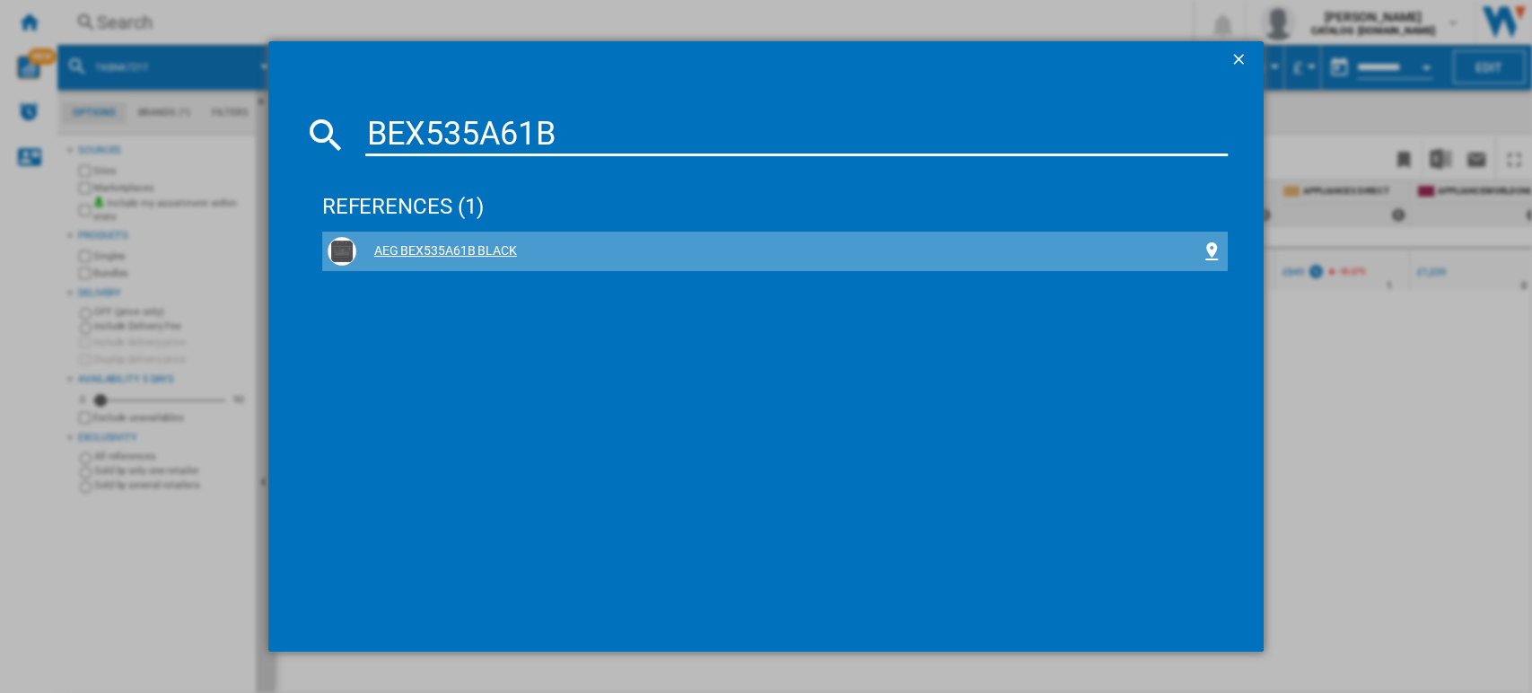
click at [465, 249] on div "AEG BEX535A61B BLACK" at bounding box center [778, 251] width 845 height 18
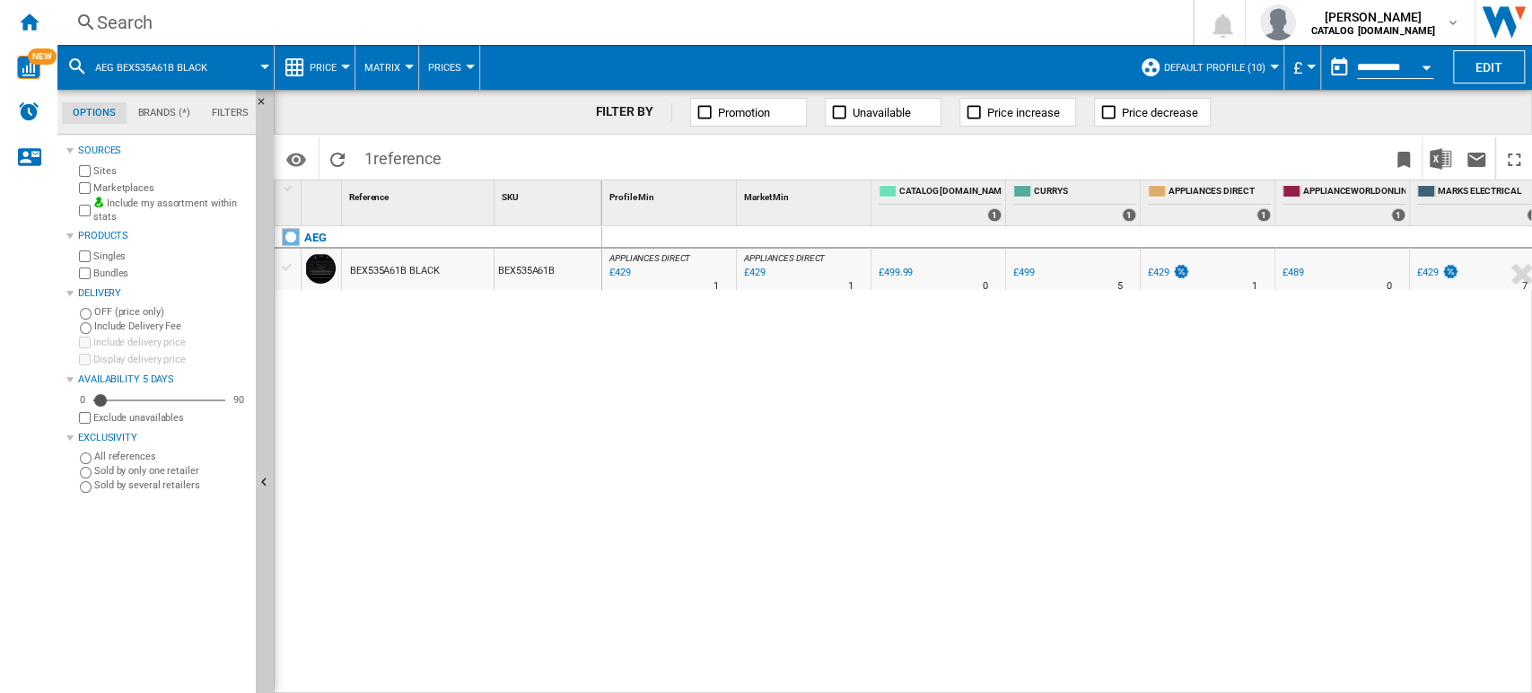
click at [216, 13] on div "Search" at bounding box center [621, 22] width 1049 height 25
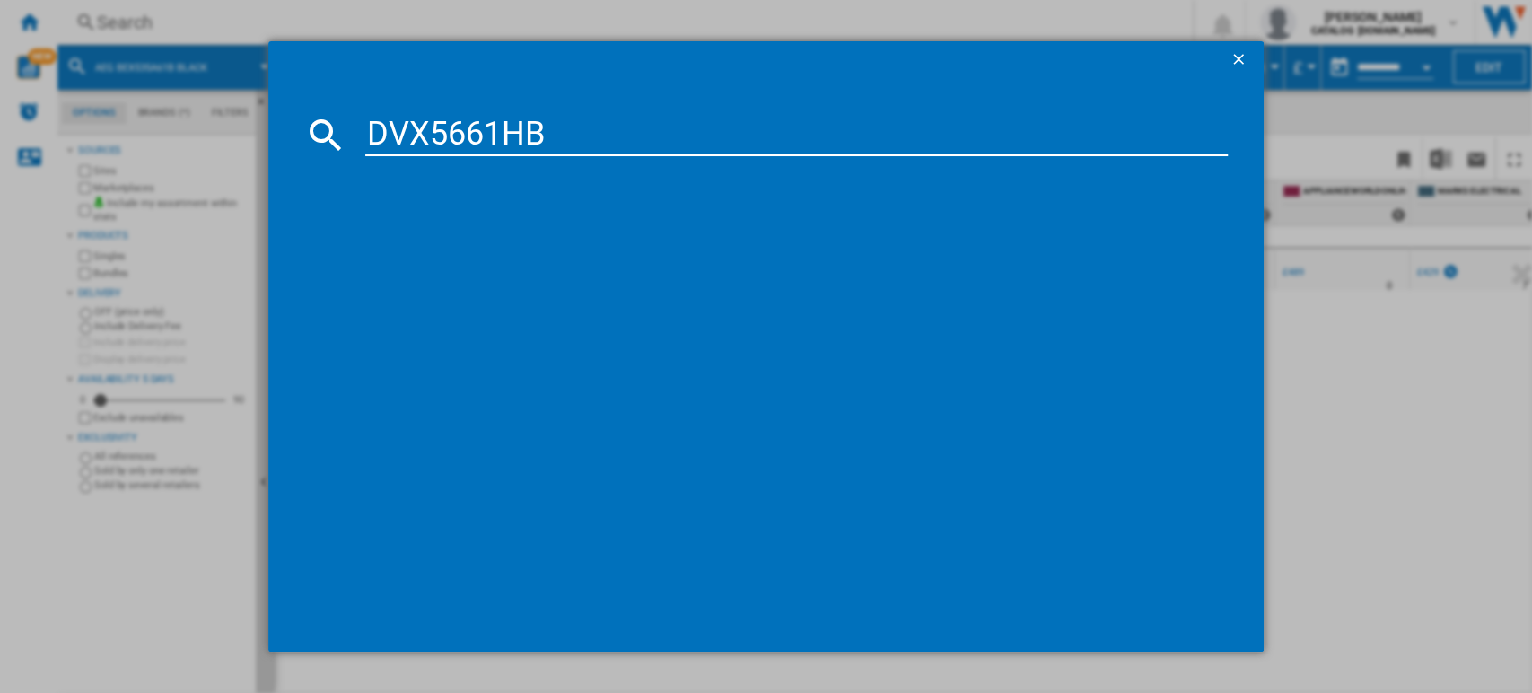
type input "DVX5661HB"
click at [461, 253] on div "AEG DVX5661H BLACK" at bounding box center [778, 251] width 845 height 18
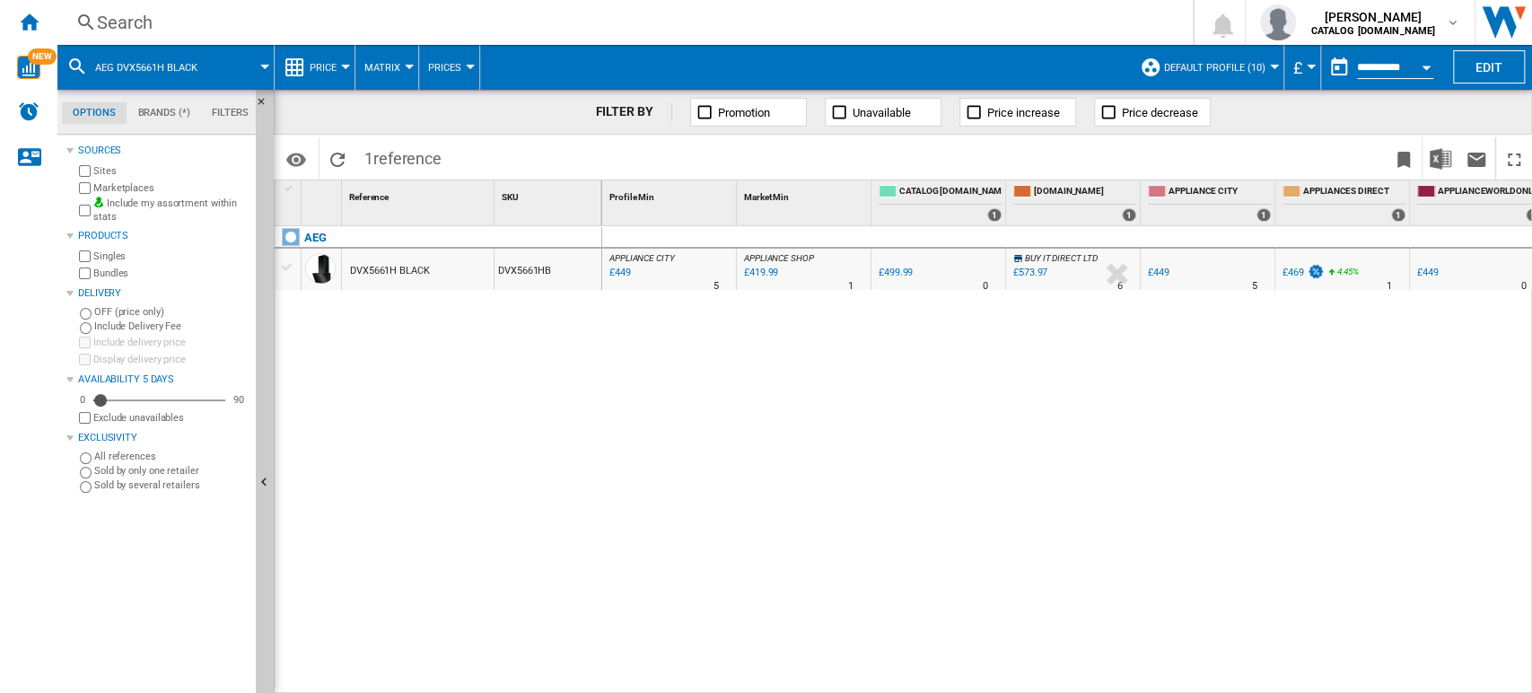
click at [272, 16] on div "Search" at bounding box center [621, 22] width 1049 height 25
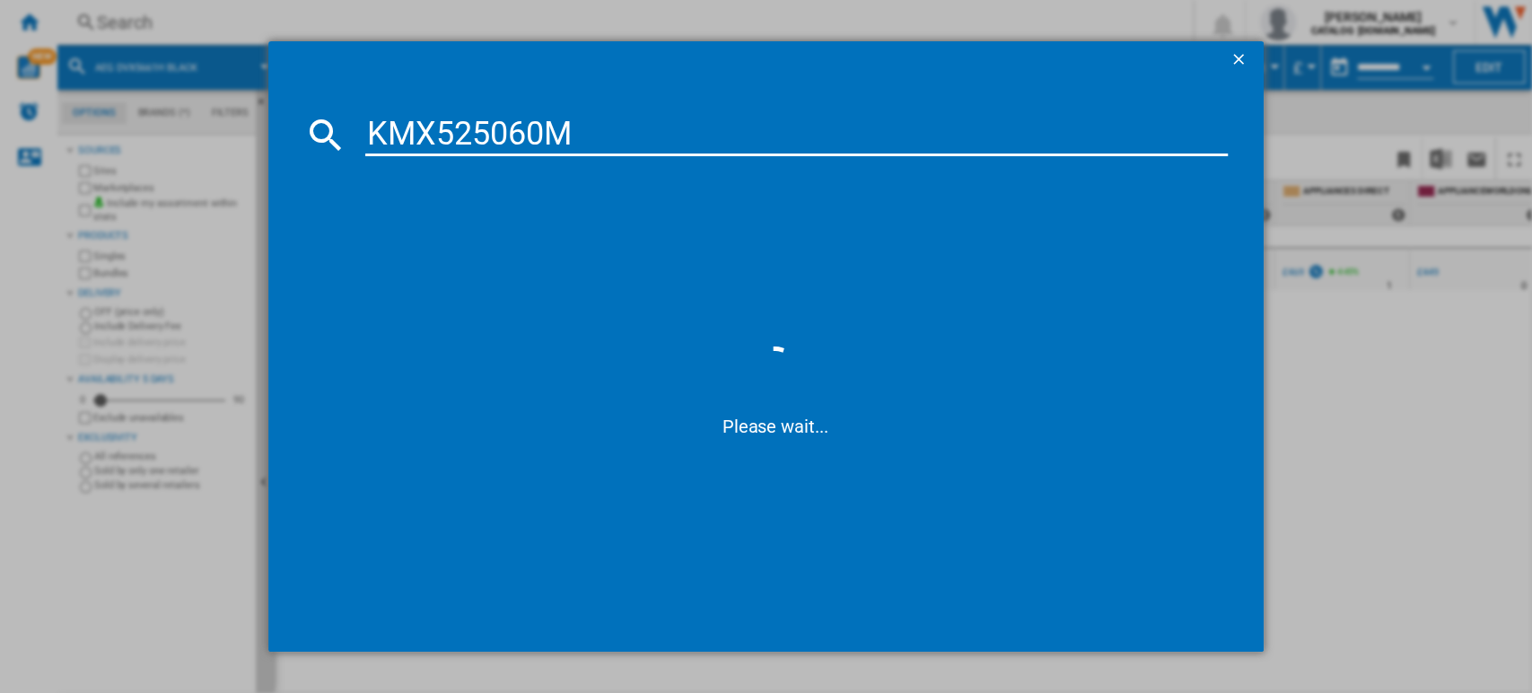
type input "KMX525060M"
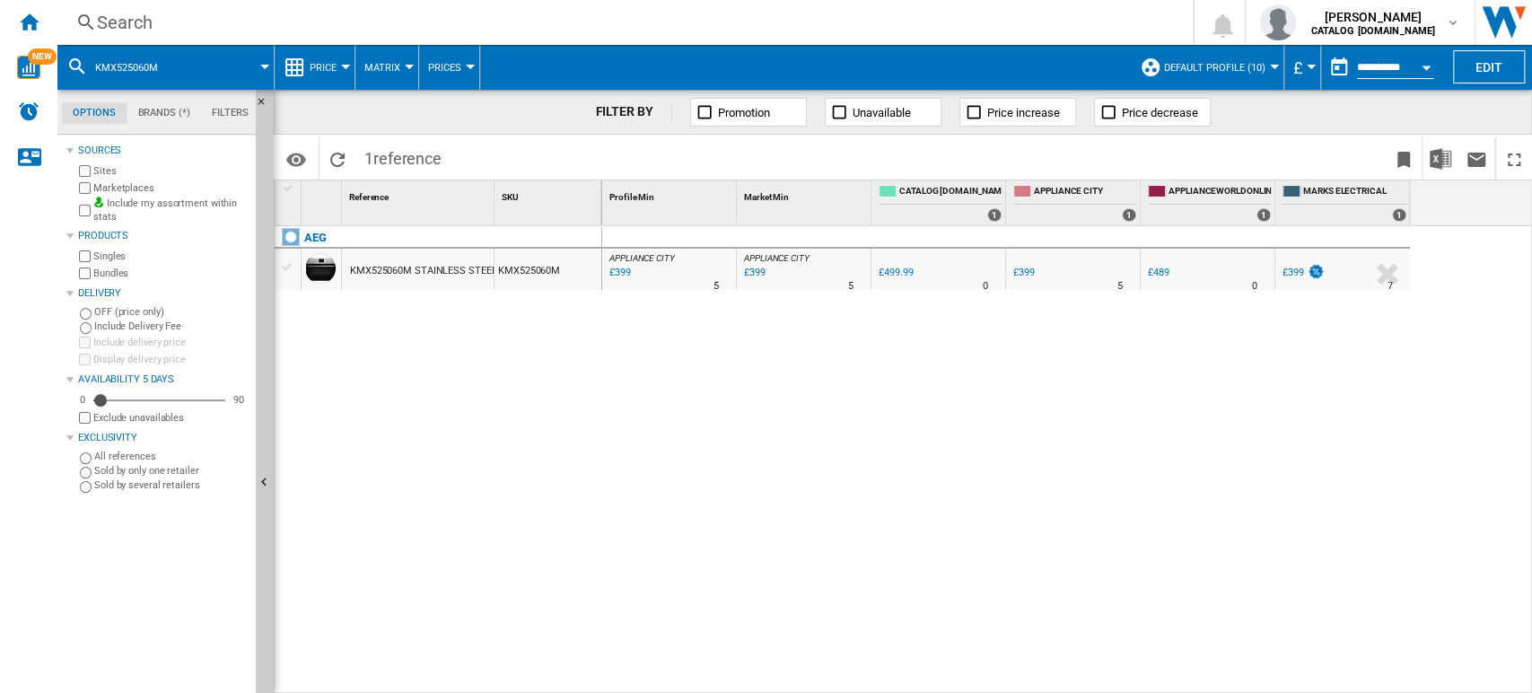
click at [145, 13] on div "Search" at bounding box center [621, 22] width 1049 height 25
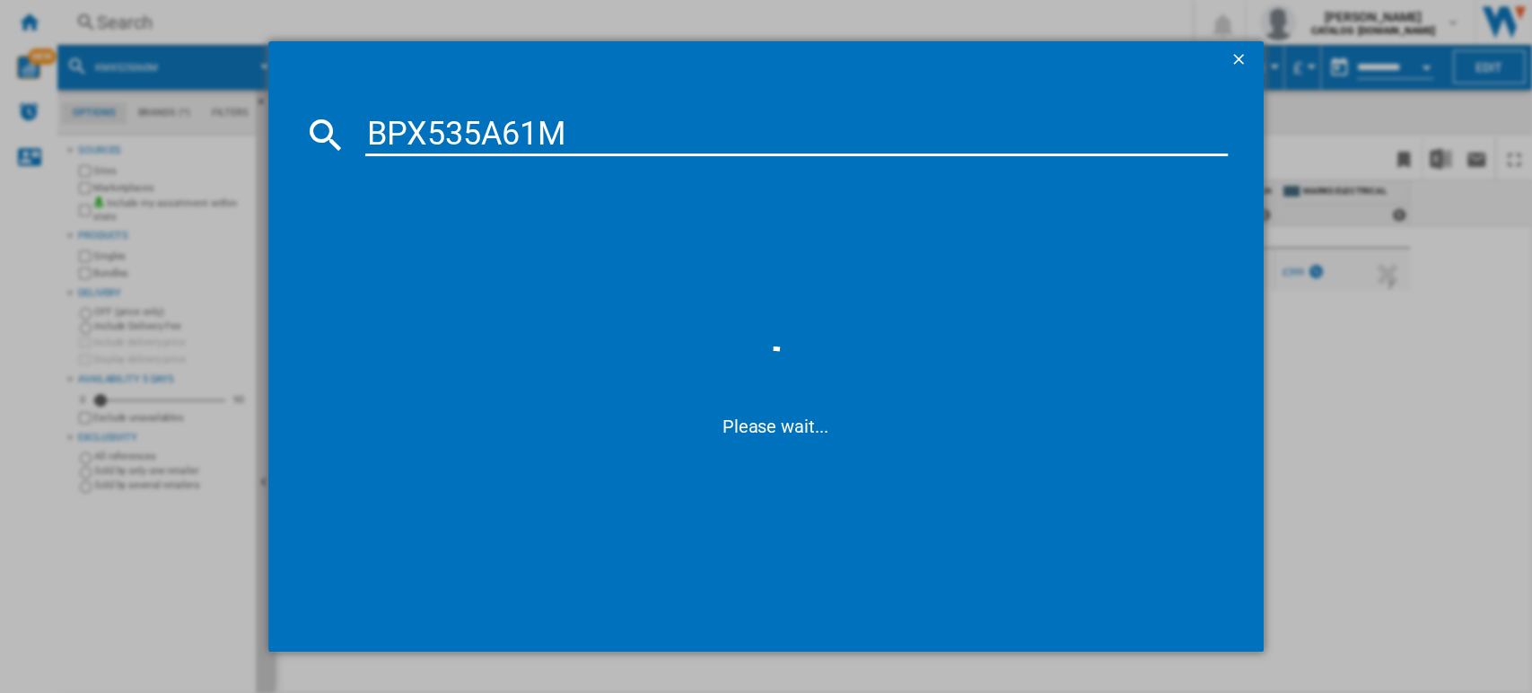
type input "BPX535A61M"
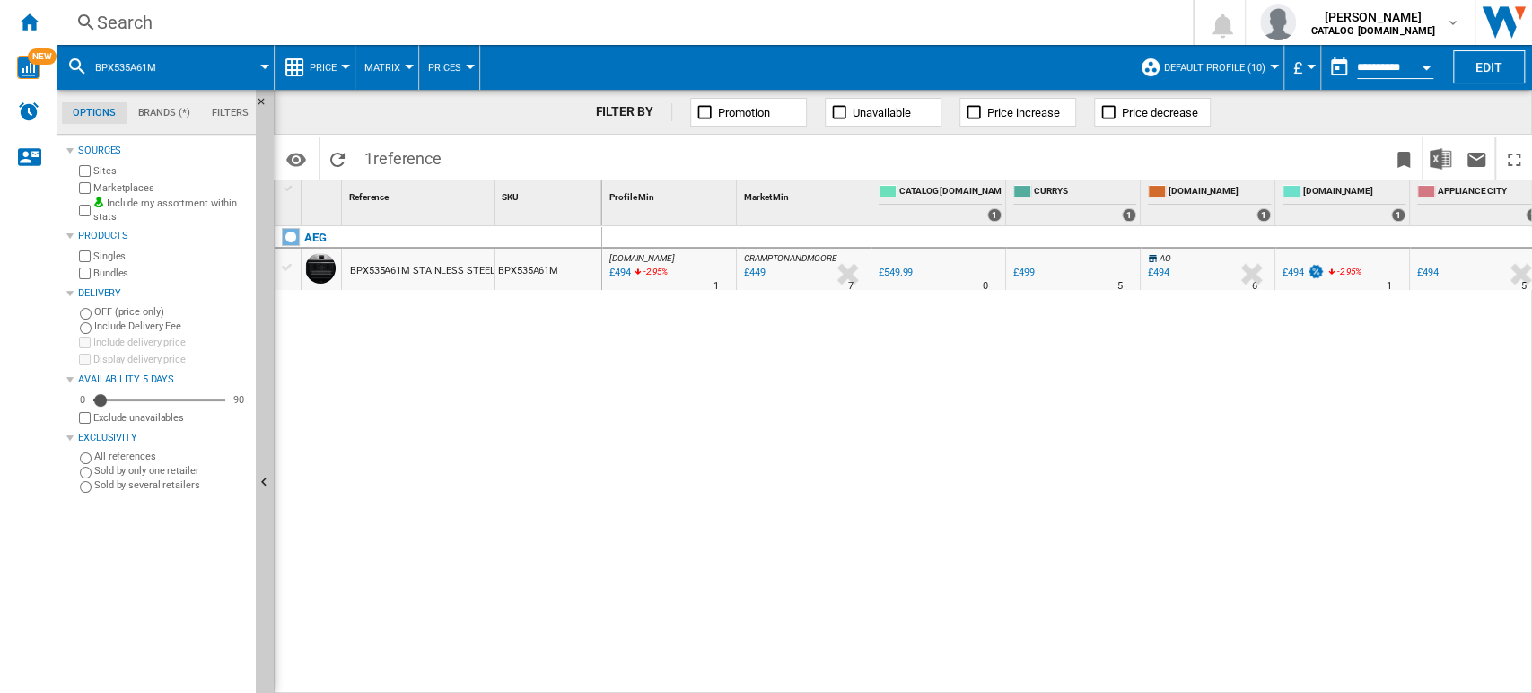
click at [138, 32] on div "Search" at bounding box center [621, 22] width 1049 height 25
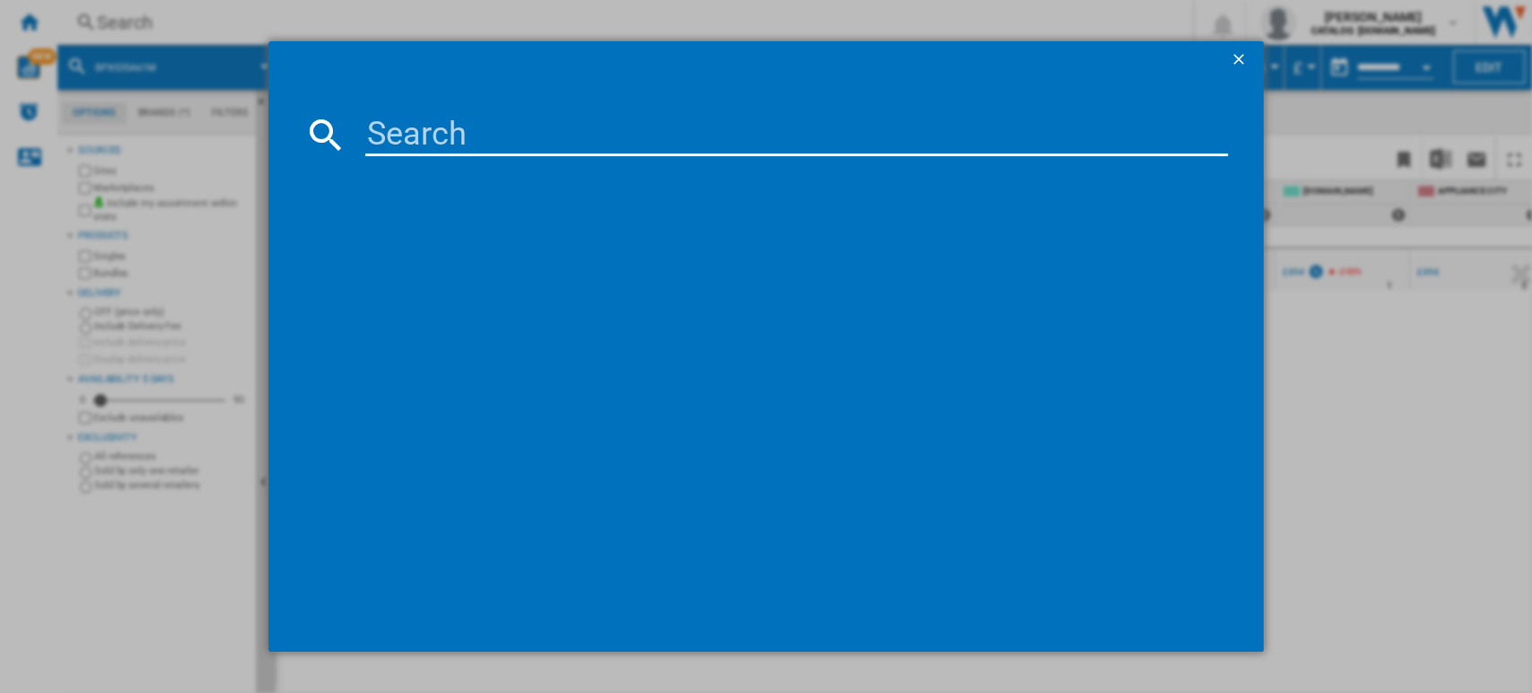
type input "TO64IB00FZ"
